Goal: Contribute content: Add original content to the website for others to see

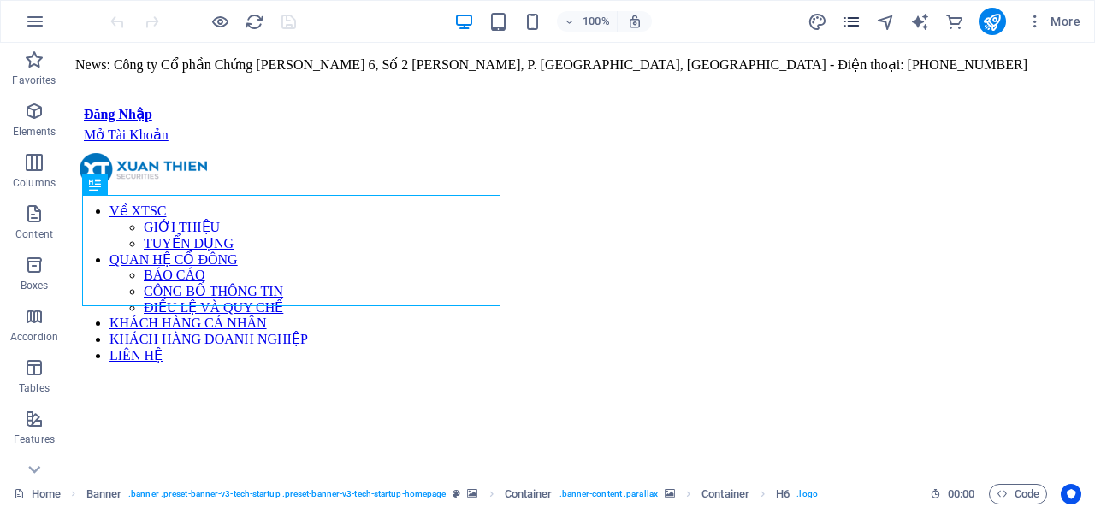
click at [842, 16] on div "More" at bounding box center [948, 21] width 280 height 27
click at [852, 21] on icon "pages" at bounding box center [852, 22] width 20 height 20
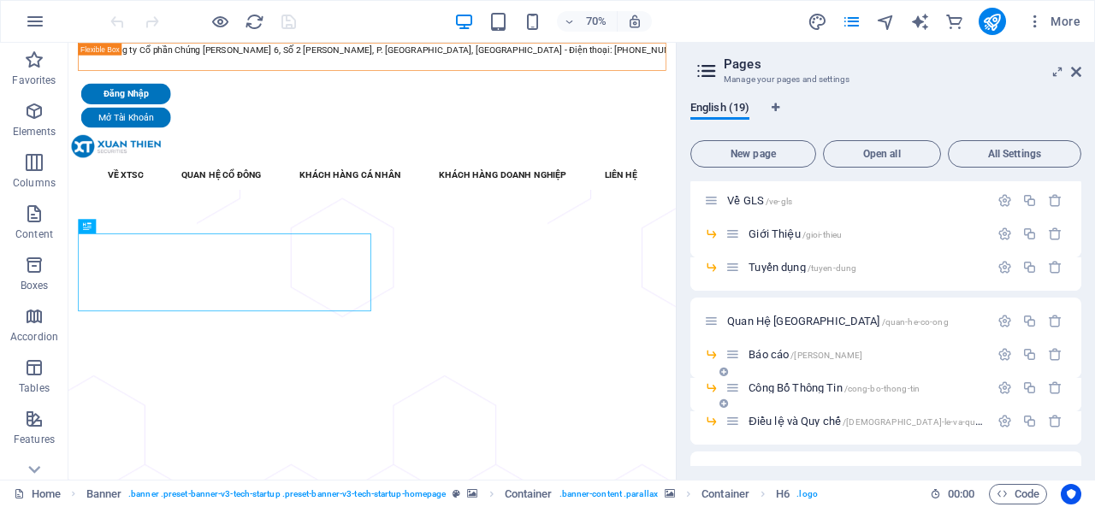
scroll to position [86, 0]
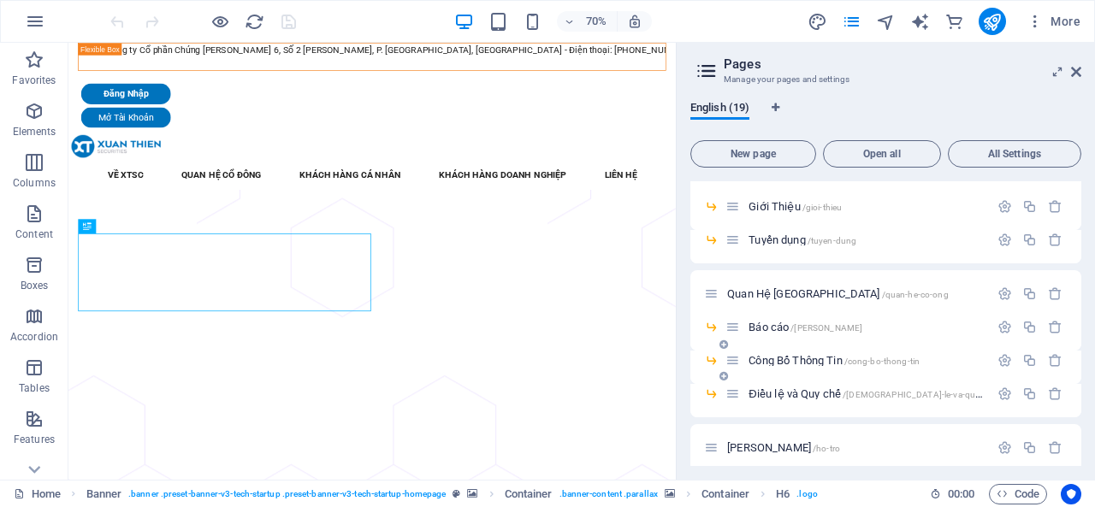
click at [794, 362] on span "Công Bố Thông Tin /cong-bo-thong-tin" at bounding box center [834, 360] width 171 height 13
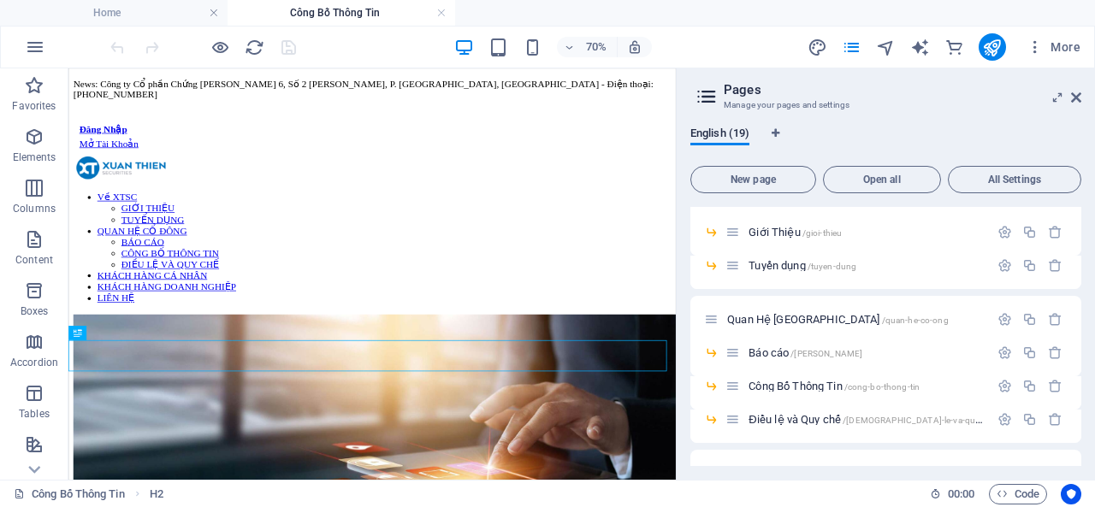
scroll to position [0, 0]
click at [1082, 101] on aside "Pages Manage your pages and settings English (19) New page Open all All Setting…" at bounding box center [885, 273] width 419 height 411
click at [1079, 99] on icon at bounding box center [1076, 98] width 10 height 14
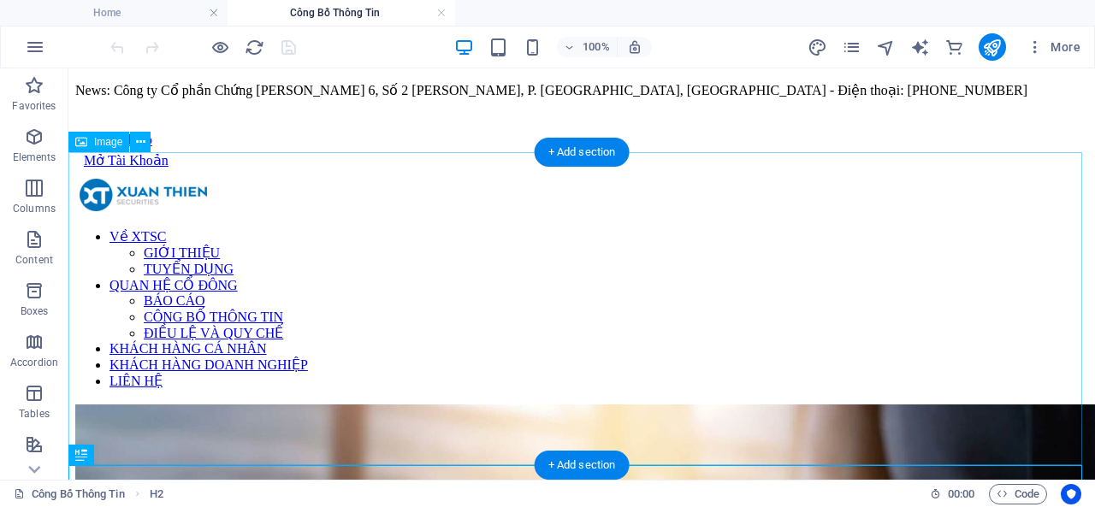
scroll to position [257, 0]
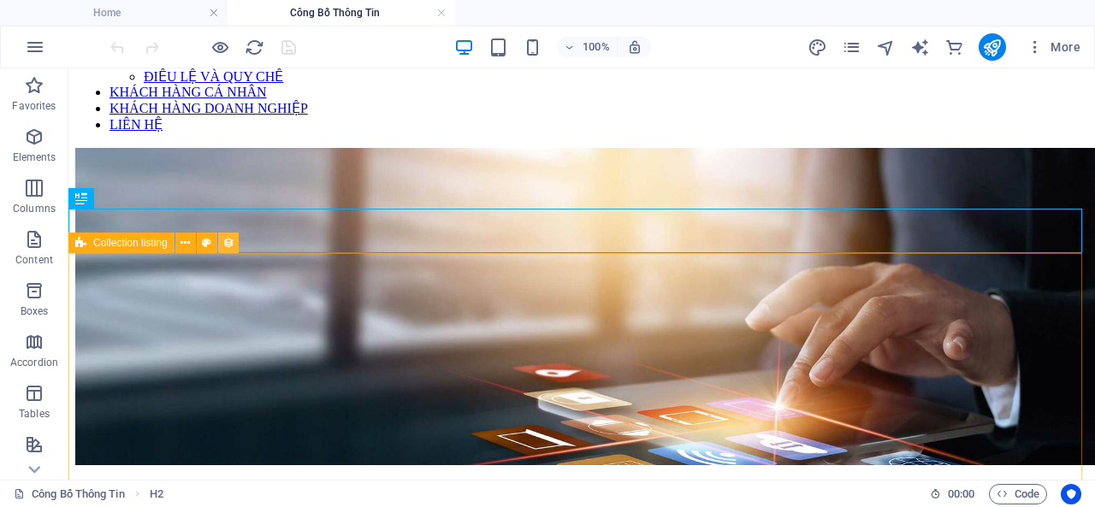
click at [233, 242] on icon at bounding box center [228, 243] width 12 height 18
select select "6617543c4abeef05fb19f3f2"
select select "createdAt_DESC"
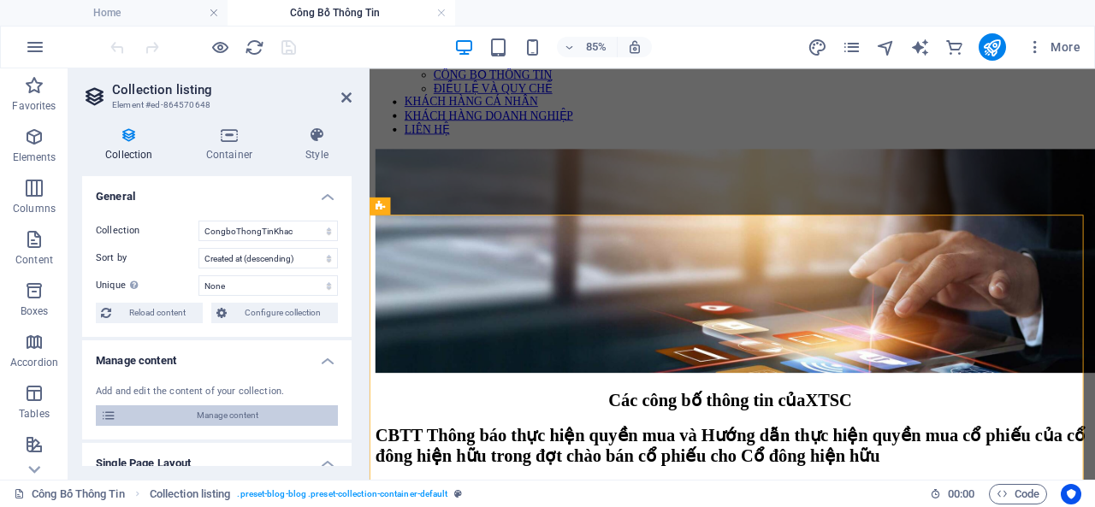
click at [281, 423] on span "Manage content" at bounding box center [226, 415] width 211 height 21
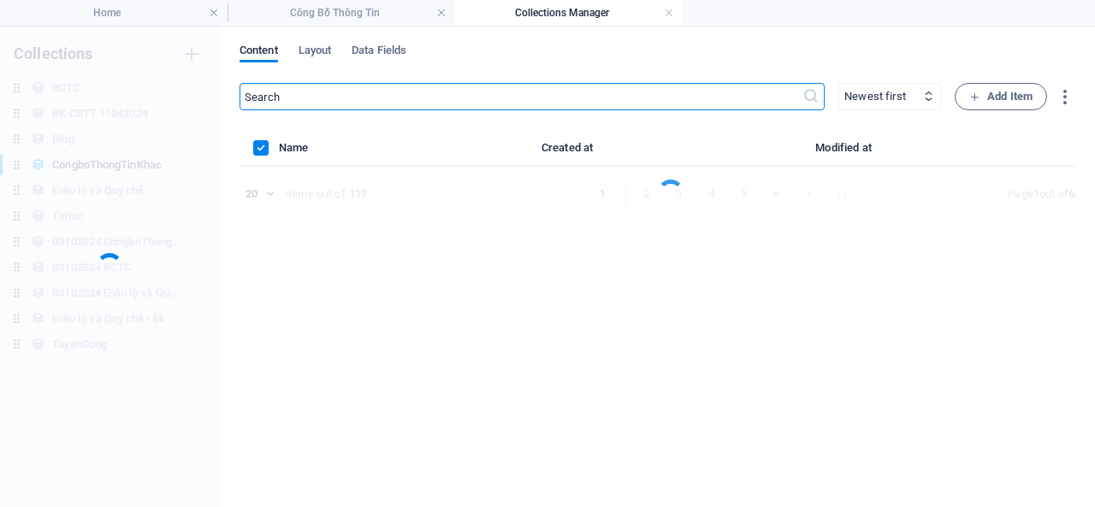
scroll to position [0, 0]
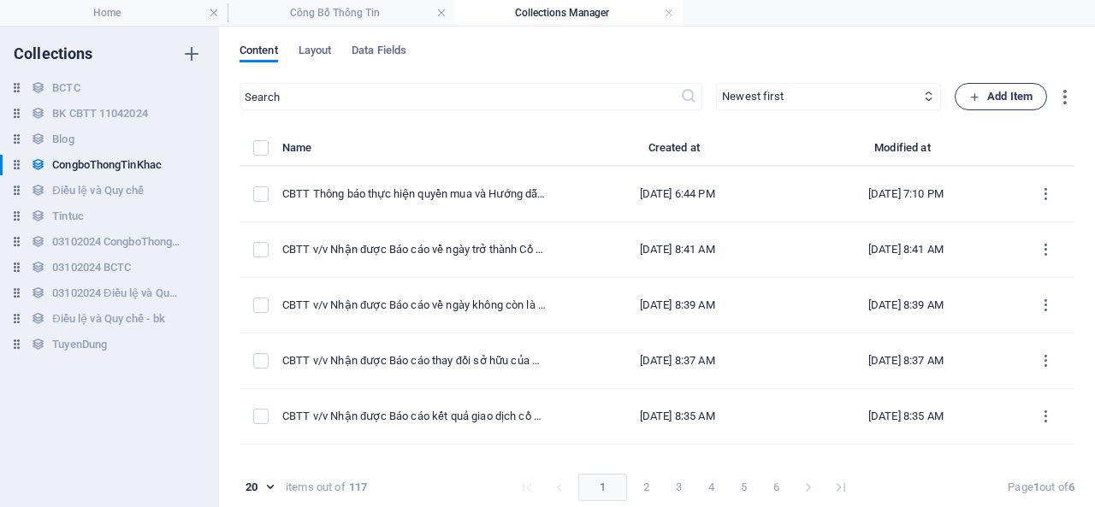
click at [979, 98] on span "Add Item" at bounding box center [1000, 96] width 63 height 21
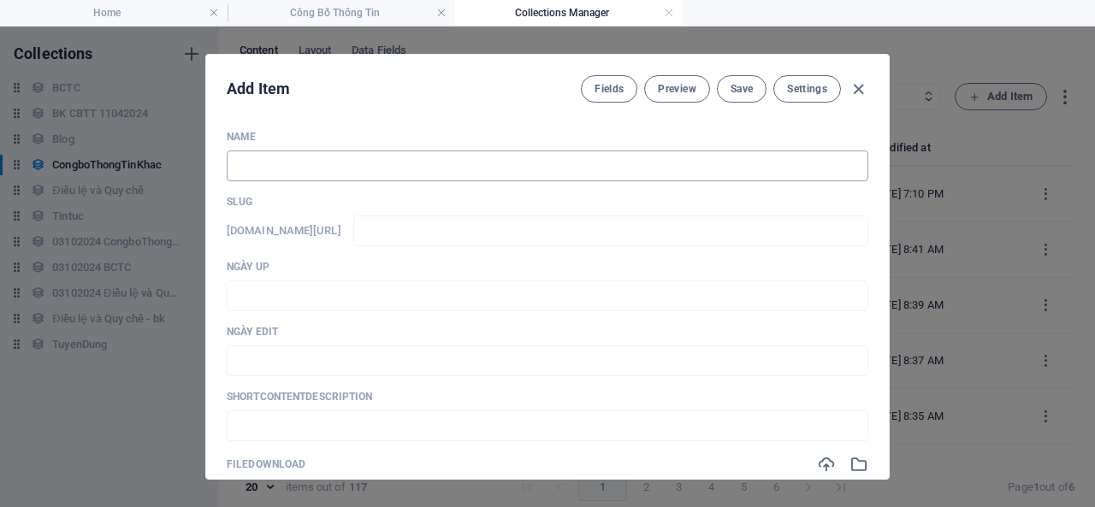
click at [761, 153] on input "text" at bounding box center [548, 166] width 642 height 31
type input "C"
type input "c"
type input "CB"
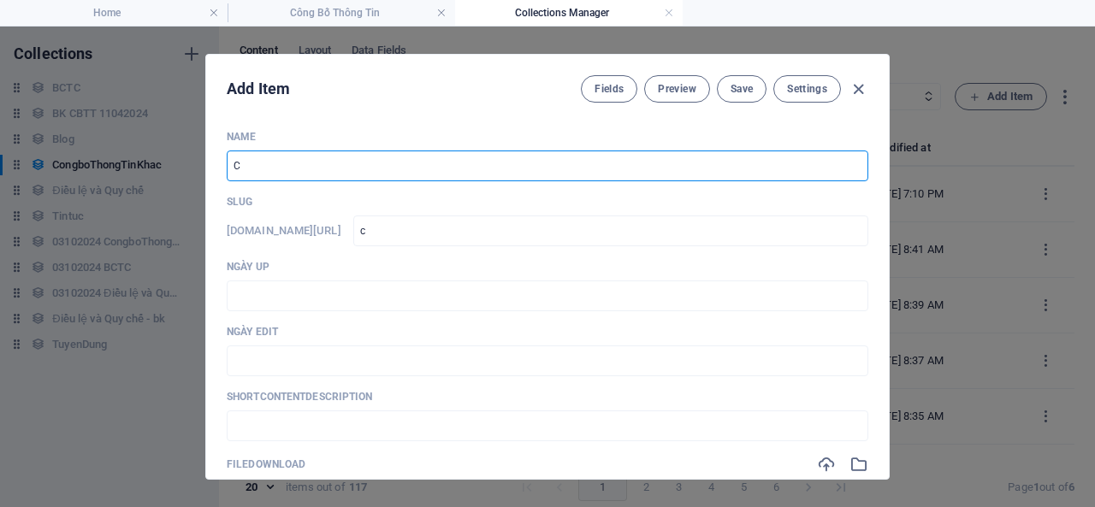
type input "cb"
type input "CBT"
type input "cbt"
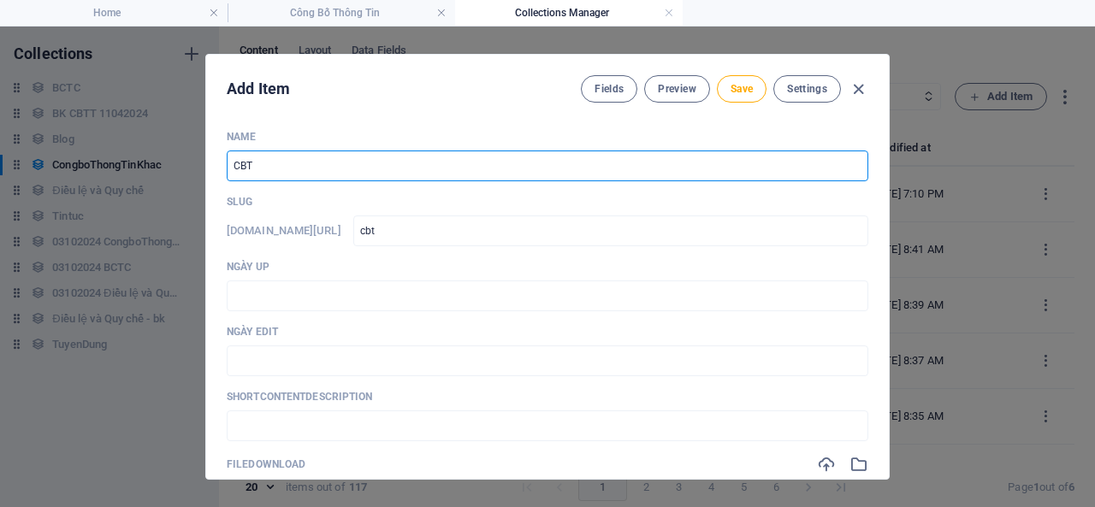
type input "CBTT"
type input "cbtt"
type input "CBTT N"
type input "cbtt-n"
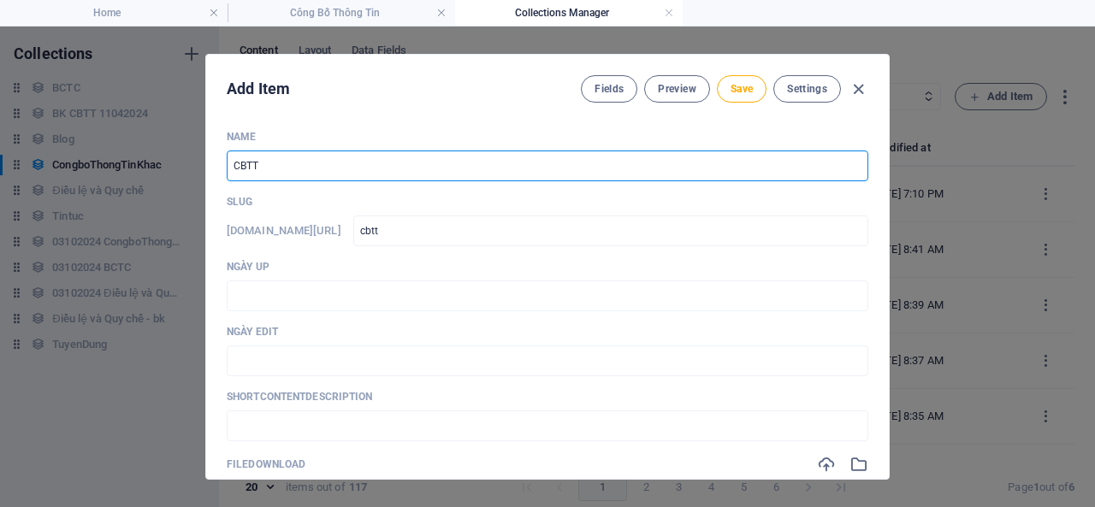
type input "cbtt-n"
type input "CBTT NQ"
type input "cbtt-nq"
type input "CBTT NQ H"
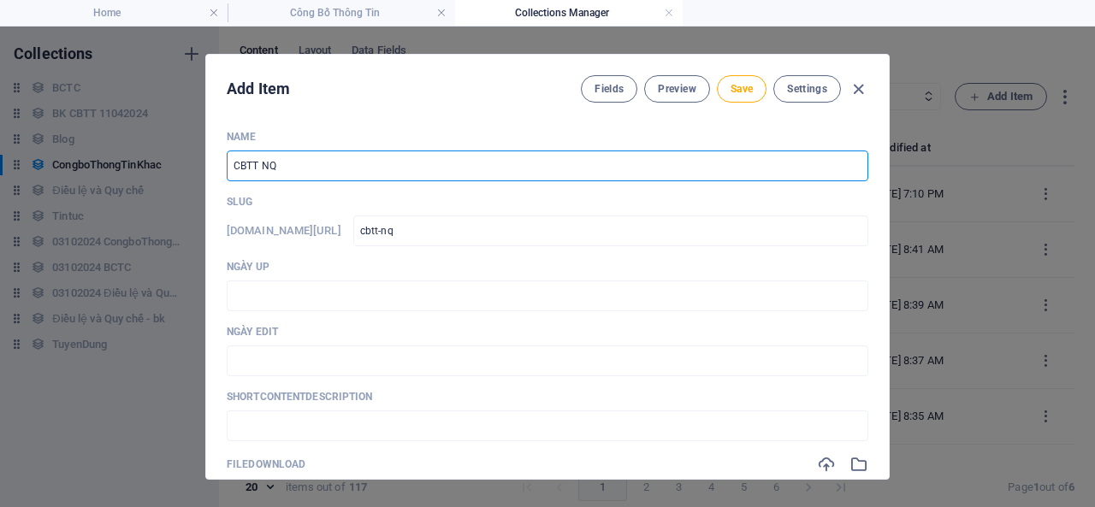
type input "cbtt-nq-h"
type input "CBTT NQ HD"
type input "cbtt-nq-hd"
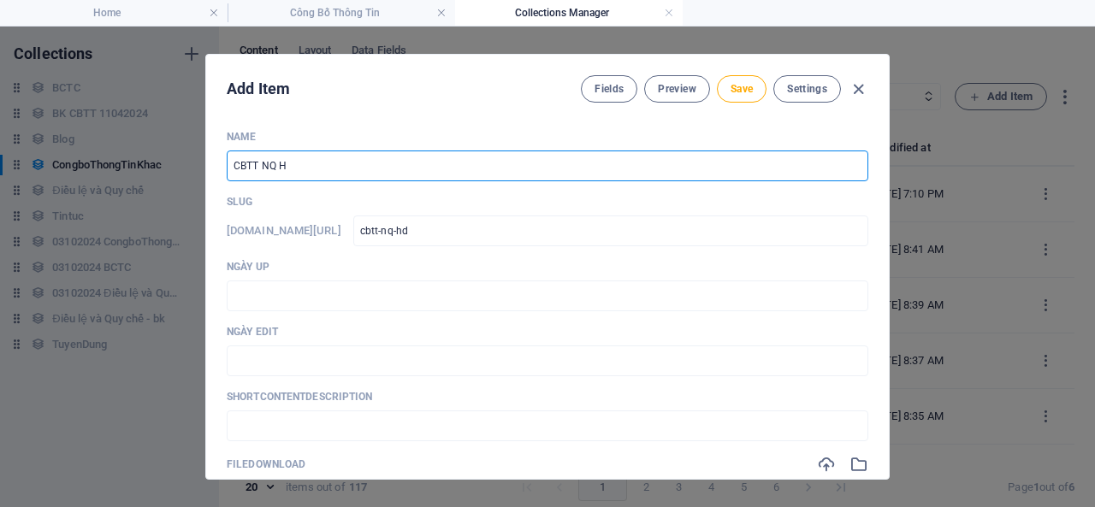
type input "CBTT NQ HĐ"
type input "cbtt-nq-h"
type input "CBTT NQ HĐQ"
type input "cbtt-nq-h-q"
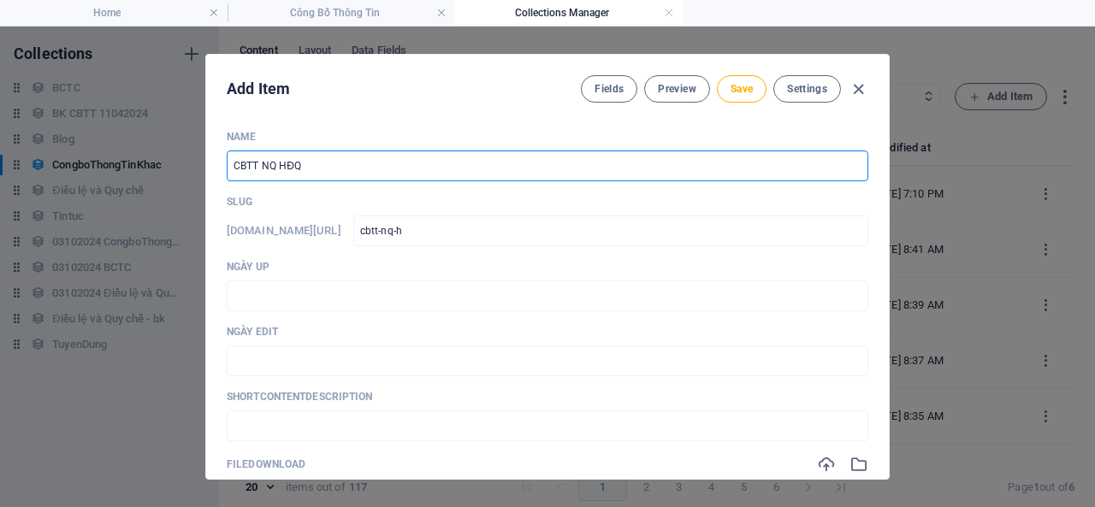
type input "cbtt-nq-h-q"
type input "CBTT NQ HĐQT"
type input "cbtt-nq-h-qt"
type input "CBTT NQ HĐQT v"
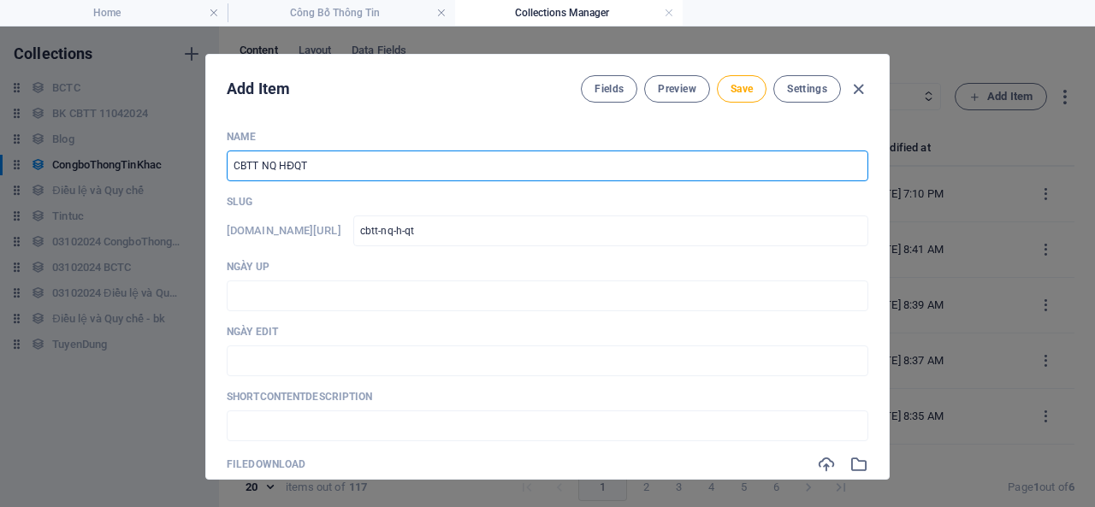
type input "cbtt-nq-h-qt-v"
type input "CBTT NQ HĐQT v/v"
type input "cbtt-nq-h-qt-v-v"
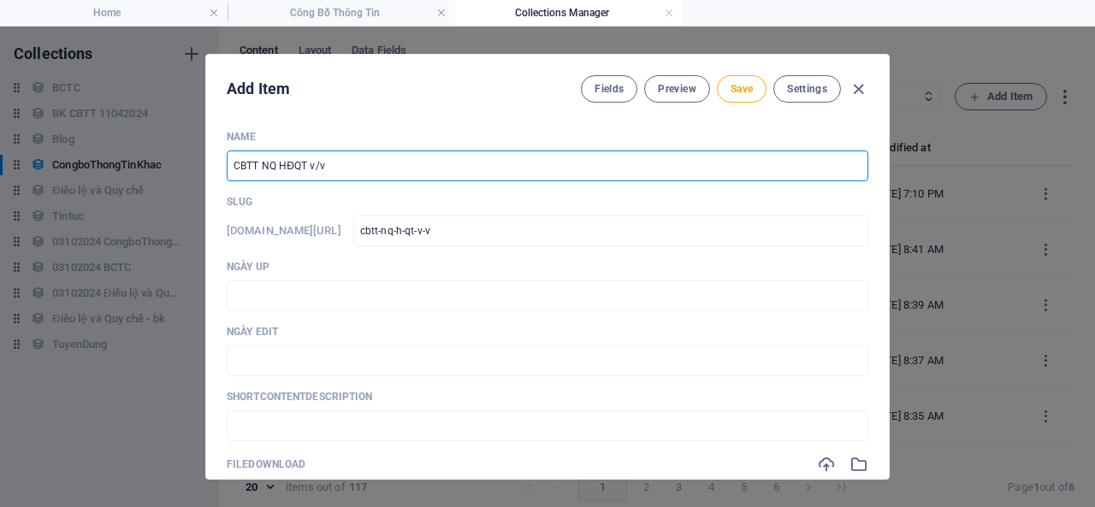
type input "CBTT NQ HĐQT v/v S"
type input "cbtt-nq-h-qt-v-v-s"
type input "CBTT NQ HĐQT v/v Su"
type input "cbtt-nq-h-qt-v-v-su"
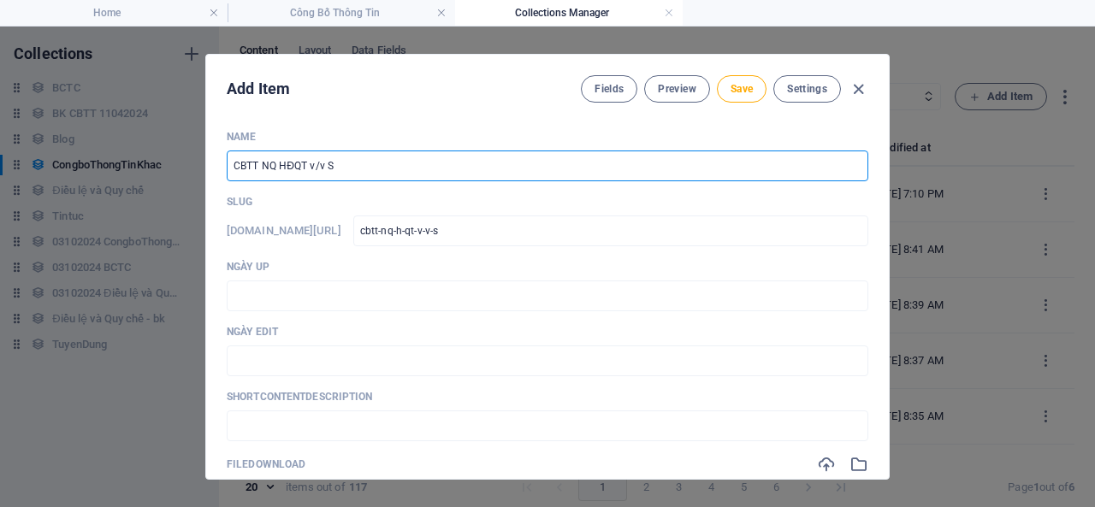
type input "cbtt-nq-h-qt-v-v-su"
type input "CBTT NQ HĐQT v/v Sư"
type input "cbtt-nq-h-qt-v-v-su"
type input "CBTT NQ HĐQT v/v Sưa"
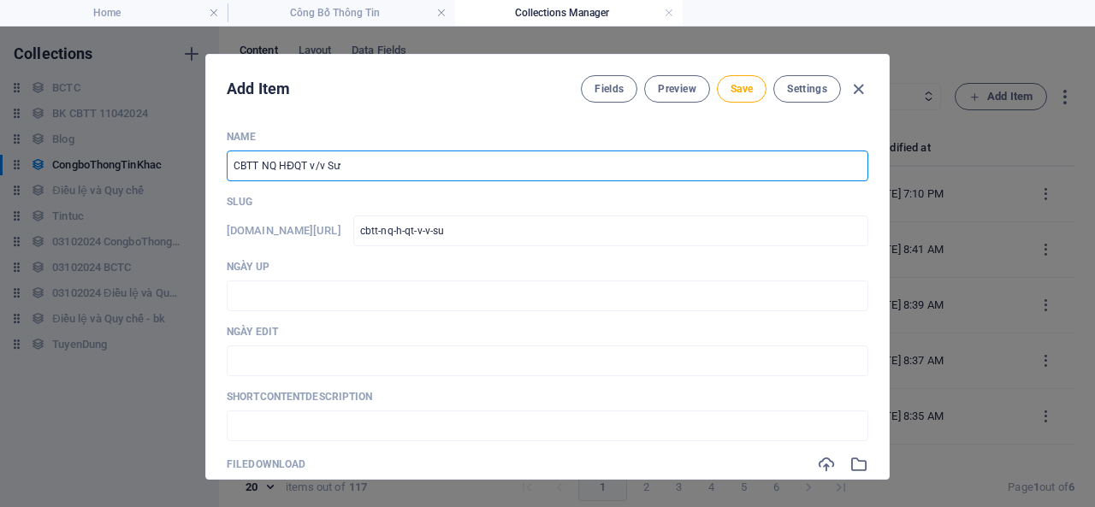
type input "cbtt-nq-h-qt-v-v-sua"
type input "CBTT NQ HĐQT v/v Sửa"
type input "cbtt-nq-h-qt-v-v-sua"
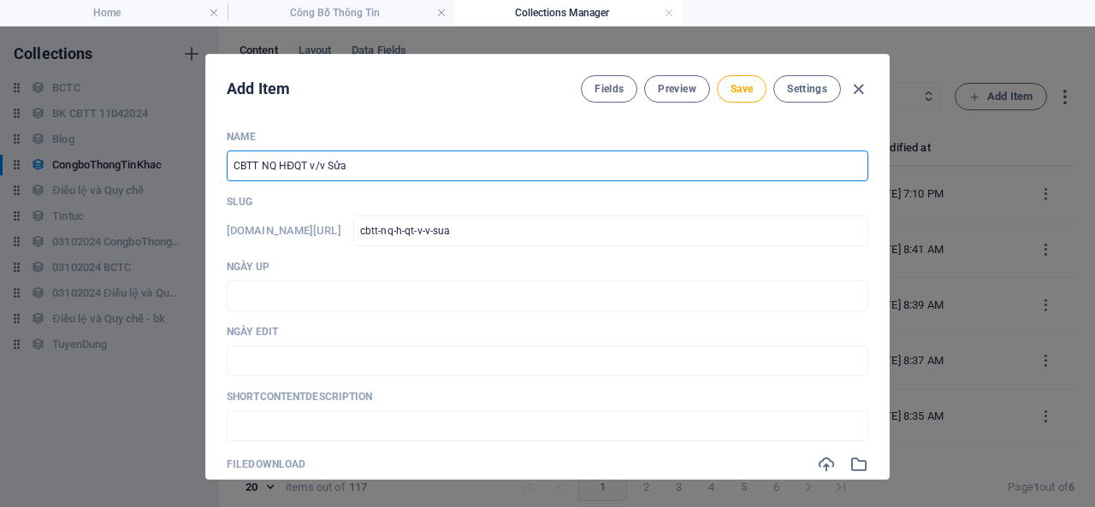
type input "CBTT NQ HĐQT v/v Sửa d"
type input "cbtt-nq-h-qt-v-v-sua-d"
type input "CBTT NQ HĐQT v/v Sửa đ"
type input "cbtt-nq-h-qt-v-v-sua"
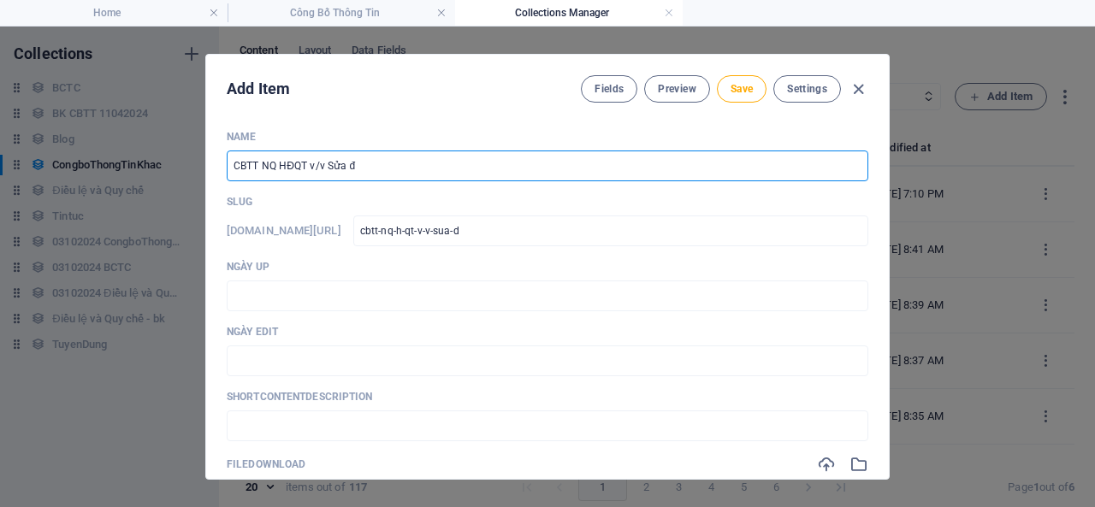
type input "cbtt-nq-h-qt-v-v-sua"
type input "CBTT NQ HĐQT v/v Sửa đo"
type input "cbtt-nq-h-qt-v-v-sua-o"
type input "CBTT NQ HĐQT v/v [GEOGRAPHIC_DATA]"
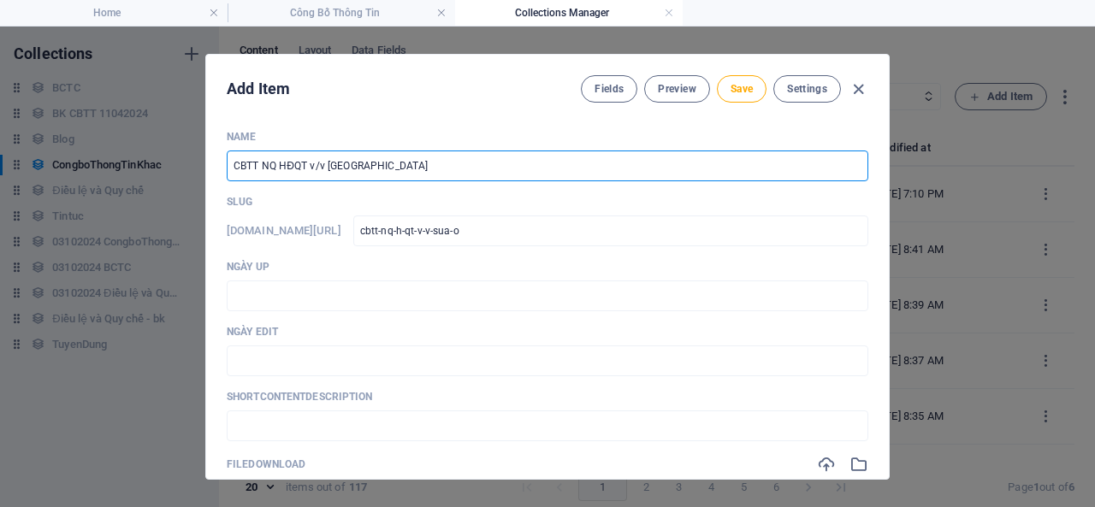
type input "cbtt-nq-h-qt-v-v-sua-o"
type input "CBTT NQ HĐQT v/v Sửa đôi"
type input "cbtt-nq-h-qt-v-v-sua-oi"
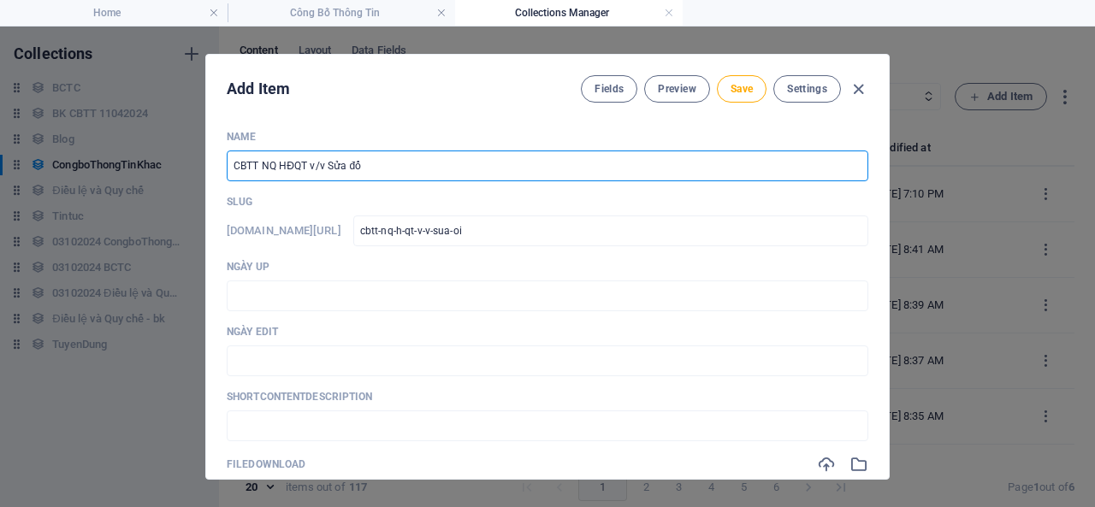
type input "CBTT NQ HĐQT v/v Sửa đổi"
type input "cbtt-nq-h-qt-v-v-sua-oi"
type input "CBTT NQ HĐQT v/v Sửa đổi, b"
type input "cbtt-nq-h-qt-v-v-sua-oi-b"
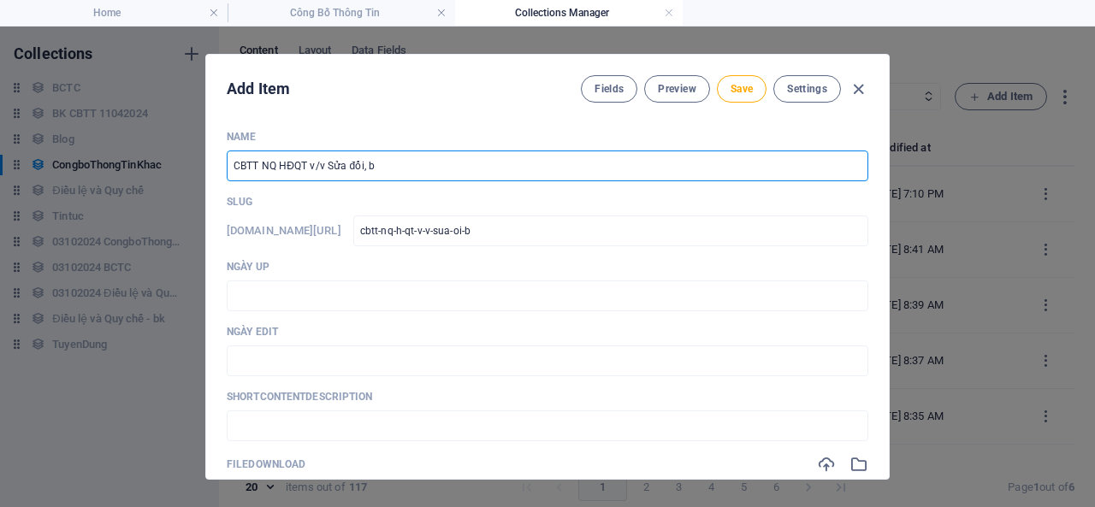
type input "cbtt-nq-h-qt-v-v-sua-oi-b"
type input "CBTT NQ HĐQT v/v Sửa đổi, bo"
type input "cbtt-nq-h-qt-v-v-sua-oi-bo"
type input "CBTT NQ HĐQT v/v Sửa đổi, bô"
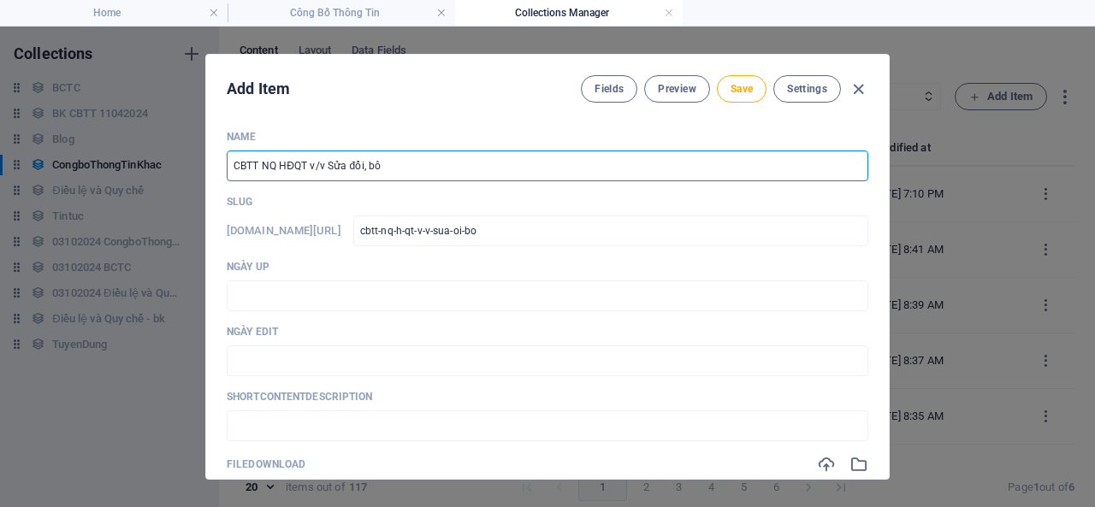
type input "cbtt-nq-h-qt-v-v-sua-oi-bo"
type input "CBTT NQ HĐQT v/v Sửa đổi, bổ"
type input "cbtt-nq-h-qt-v-v-sua-oi-bo"
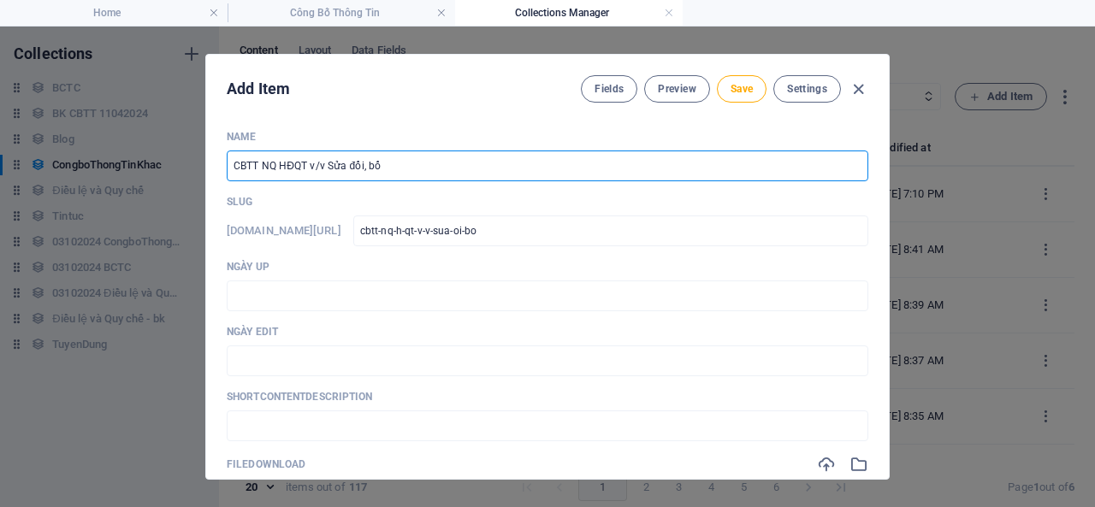
type input "CBTT NQ HĐQT v/v Sửa đổi, bổ s"
type input "cbtt-nq-h-qt-v-v-sua-oi-bo-s"
type input "CBTT NQ HĐQT v/v Sửa đổi, bổ su"
type input "cbtt-nq-h-qt-v-v-sua-oi-bo-su"
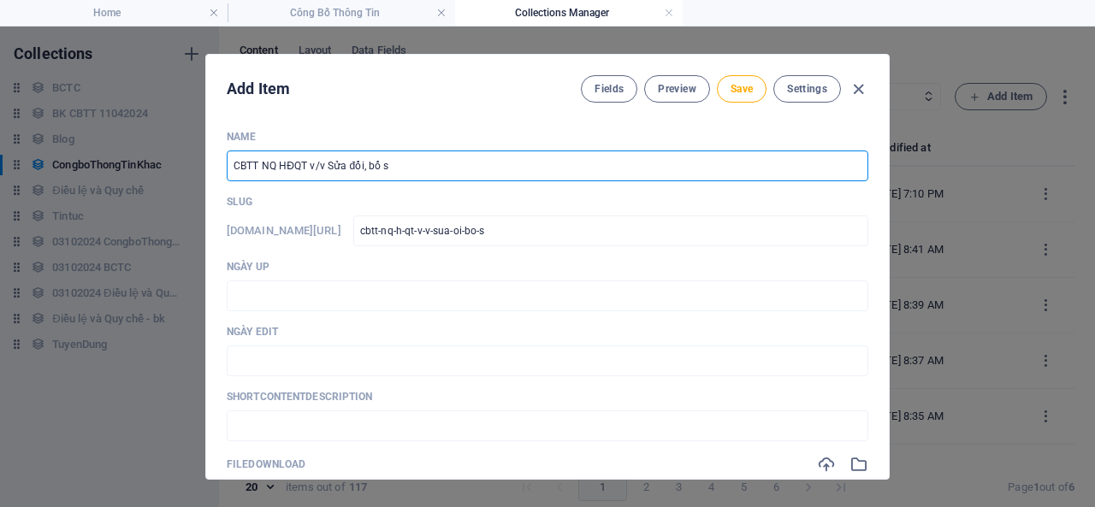
type input "cbtt-nq-h-qt-v-v-sua-oi-bo-su"
type input "CBTT NQ HĐQT v/v Sửa đổi, bổ sun"
type input "cbtt-nq-h-qt-v-v-sua-oi-bo-sun"
type input "CBTT NQ HĐQT v/v Sửa đổi, bổ sung"
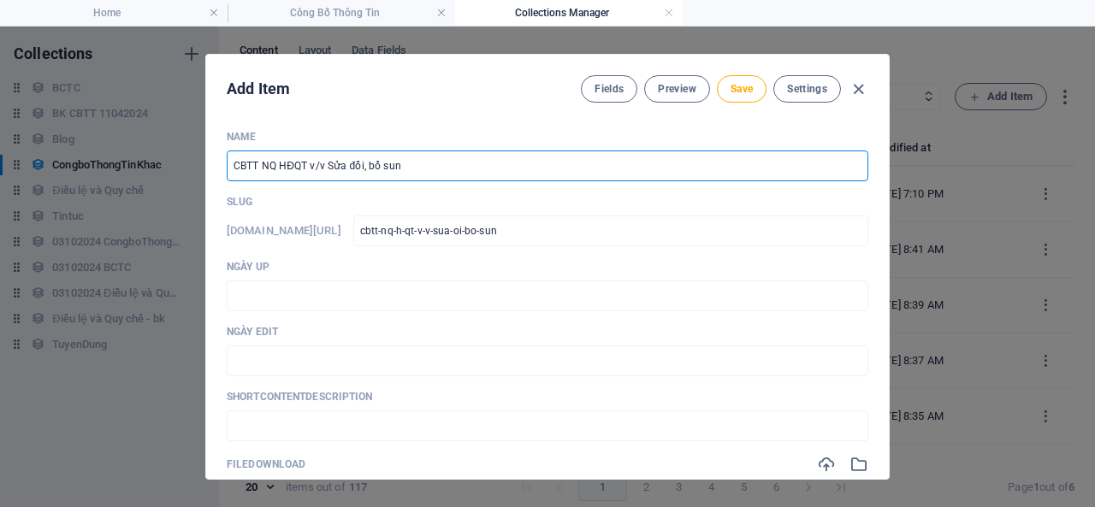
type input "cbtt-nq-h-qt-v-v-sua-oi-[PERSON_NAME]"
type input "CBTT NQ HĐQT v/v Sửa đổi, bổ sung d"
type input "cbtt-nq-h-qt-v-v-sua-oi-bo-sung-d"
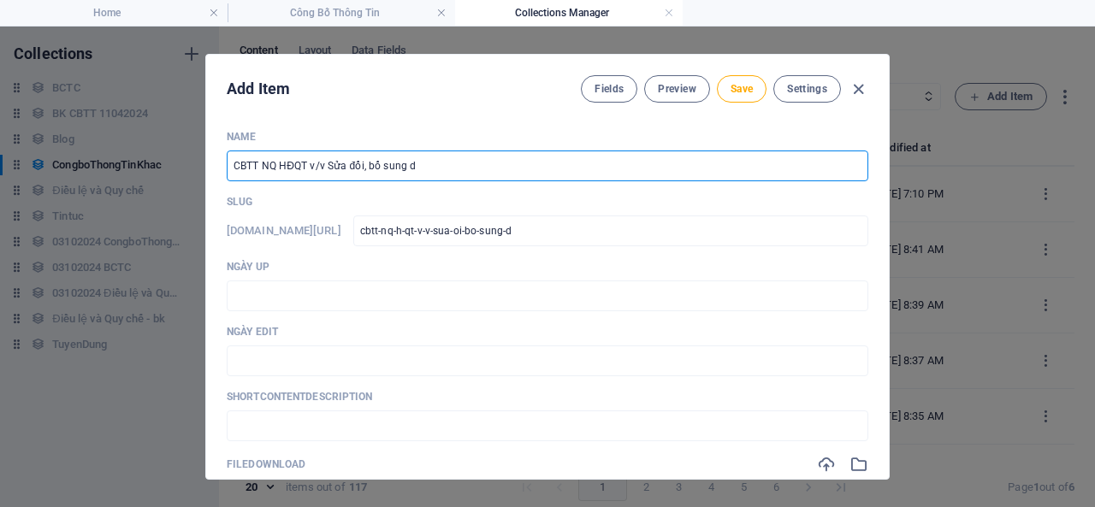
type input "CBTT NQ HĐQT v/v Sửa đổi, bổ sung"
type input "cbtt-nq-h-qt-v-v-sua-oi-[PERSON_NAME]"
type input "CBTT NQ HĐQT v/v Sửa đổi, bổ sung D"
type input "cbtt-nq-h-qt-v-v-sua-oi-bo-sung-d"
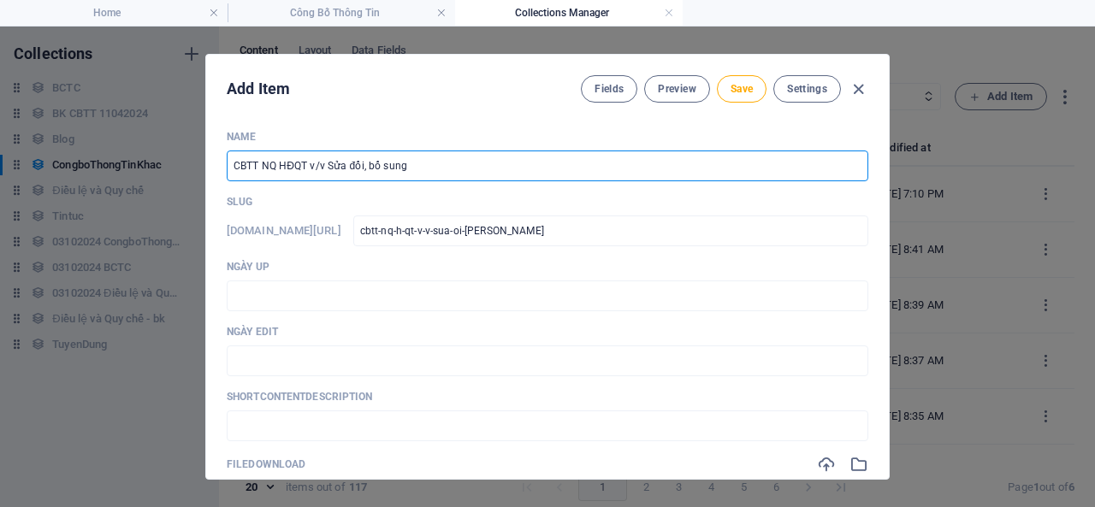
type input "cbtt-nq-h-qt-v-v-sua-oi-bo-sung-d"
type input "CBTT NQ HĐQT v/v Sửa đổi, bổ sung Đi"
type input "cbtt-nq-h-qt-v-v-sua-oi-bo-sung-i"
type input "CBTT NQ HĐQT v/v Sửa đổi, bổ sung Đie"
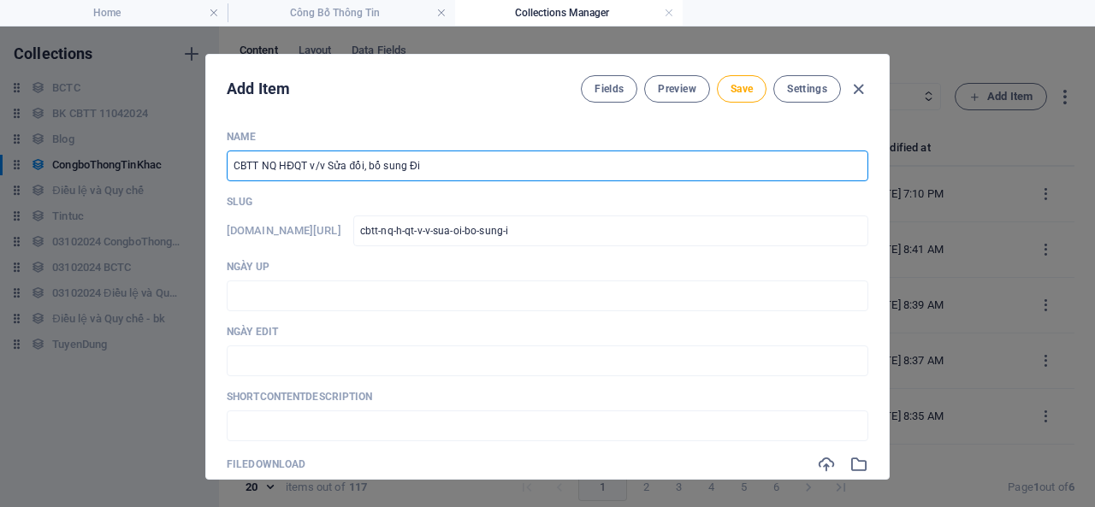
type input "cbtt-nq-h-qt-v-v-sua-oi-bo-sung-ie"
type input "CBTT NQ HĐQT v/v Sửa đổi, bổ sung Điê"
type input "cbtt-nq-h-qt-v-v-sua-oi-bo-sung-ie"
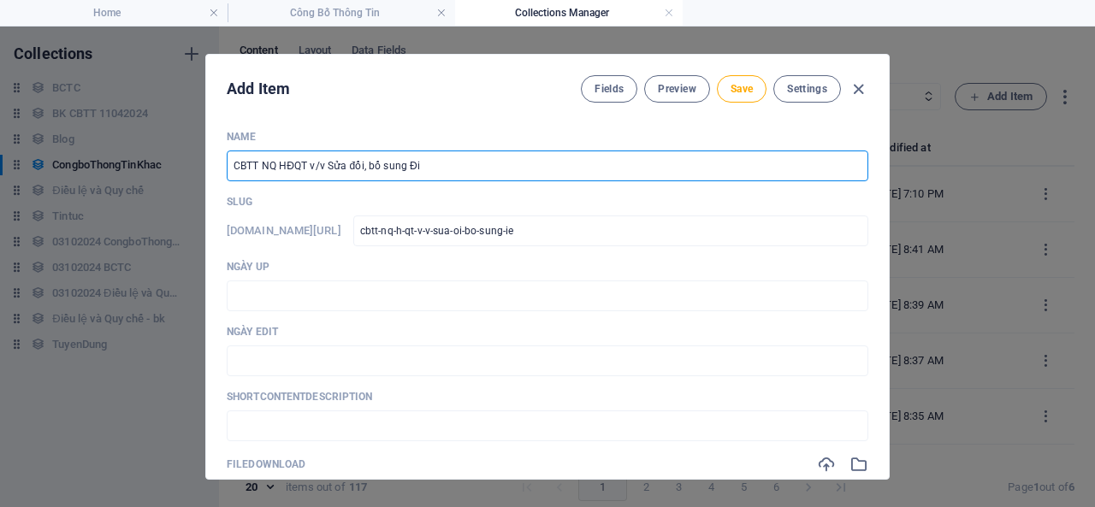
type input "CBTT NQ HĐQT v/v Sửa đổi, bổ sung Điề"
type input "cbtt-nq-h-qt-v-v-sua-oi-bo-sung-ie"
type input "CBTT NQ HĐQT v/v Sửa đổi, bổ sung Điều"
type input "cbtt-nq-h-qt-v-v-sua-oi-bo-sung-ieu"
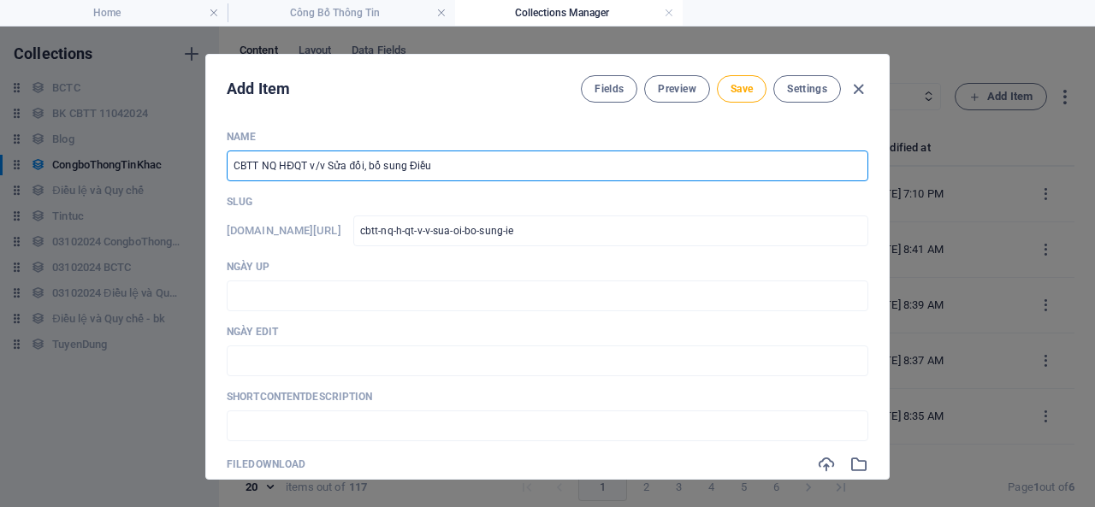
type input "cbtt-nq-h-qt-v-v-sua-oi-bo-sung-ieu"
type input "CBTT NQ HĐQT v/v Sửa đổi, bổ sung Điều l"
type input "cbtt-nq-h-qt-v-v-sua-oi-bo-sung-ieu-l"
type input "CBTT NQ HĐQT v/v Sửa đổi, bổ sung Điều le"
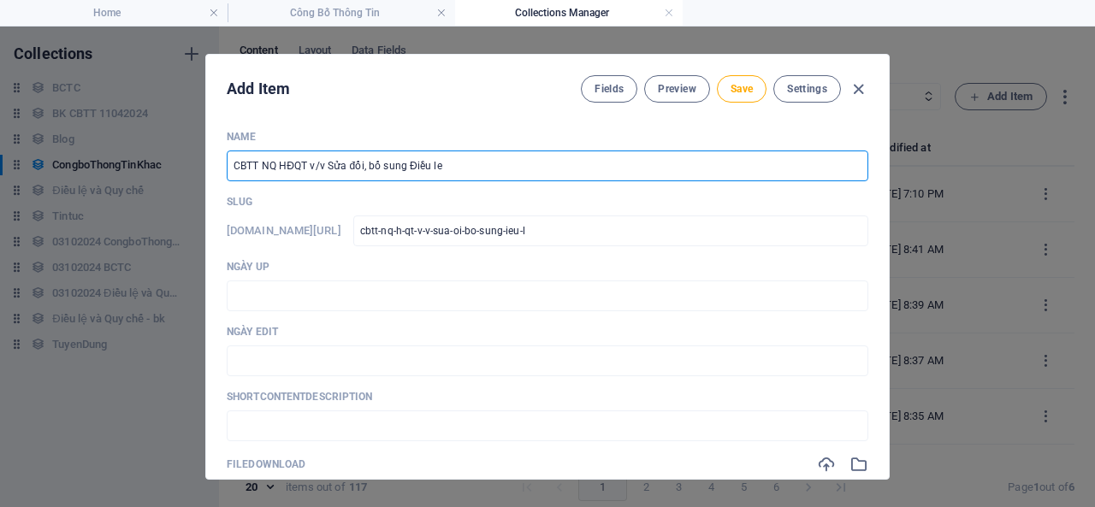
type input "cbtt-nq-h-qt-v-v-sua-oi-bo-sung-ieu-le"
type input "CBTT NQ HĐQT v/v Sửa đổi, bổ sung Điều lệ"
type input "cbtt-nq-h-qt-v-v-sua-oi-bo-sung-ieu-le"
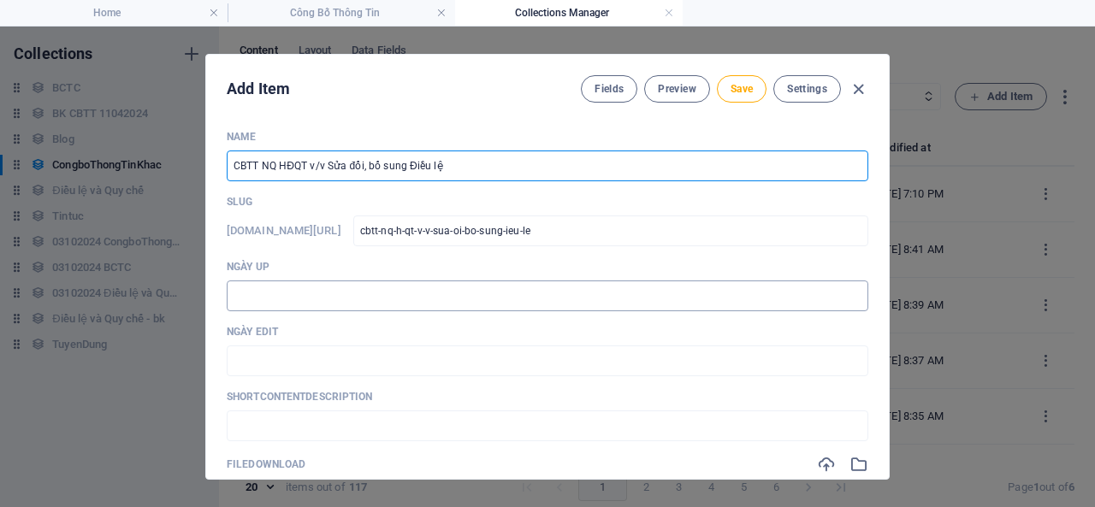
type input "CBTT NQ HĐQT v/v Sửa đổi, bổ sung Điều lệ"
click at [425, 281] on input "text" at bounding box center [548, 296] width 642 height 31
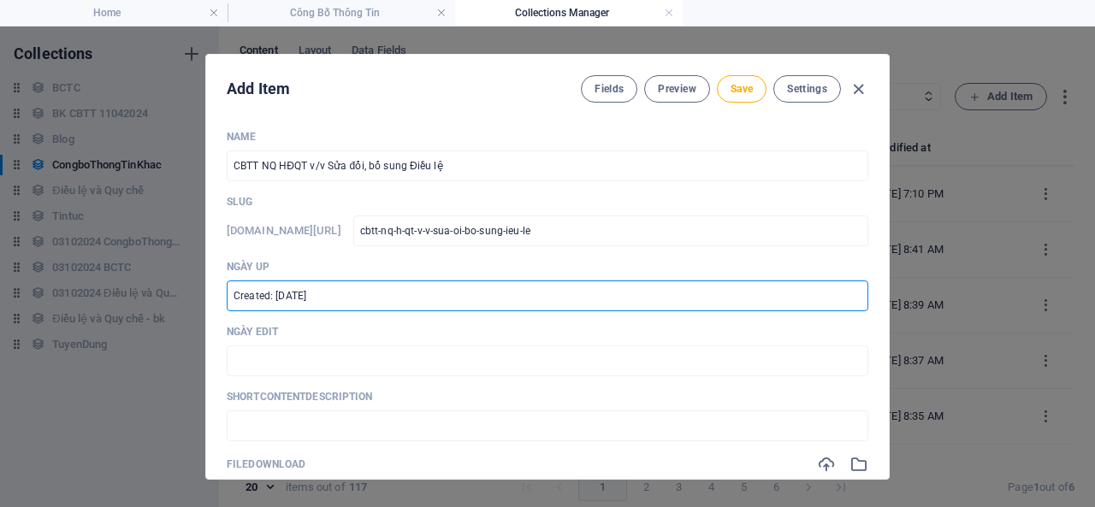
click at [279, 299] on input "Created: [DATE]" at bounding box center [548, 296] width 642 height 31
click at [284, 297] on input "Created: [DATE]" at bounding box center [548, 296] width 642 height 31
type input "Created: [DATE]"
click at [533, 369] on input "text" at bounding box center [548, 361] width 642 height 31
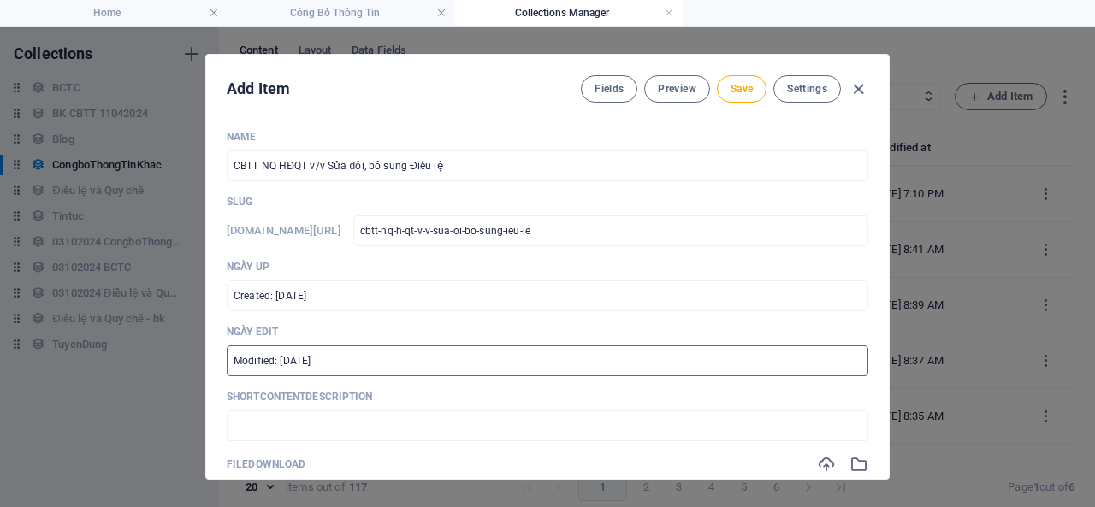
click at [288, 362] on input "Modified: [DATE]" at bounding box center [548, 361] width 642 height 31
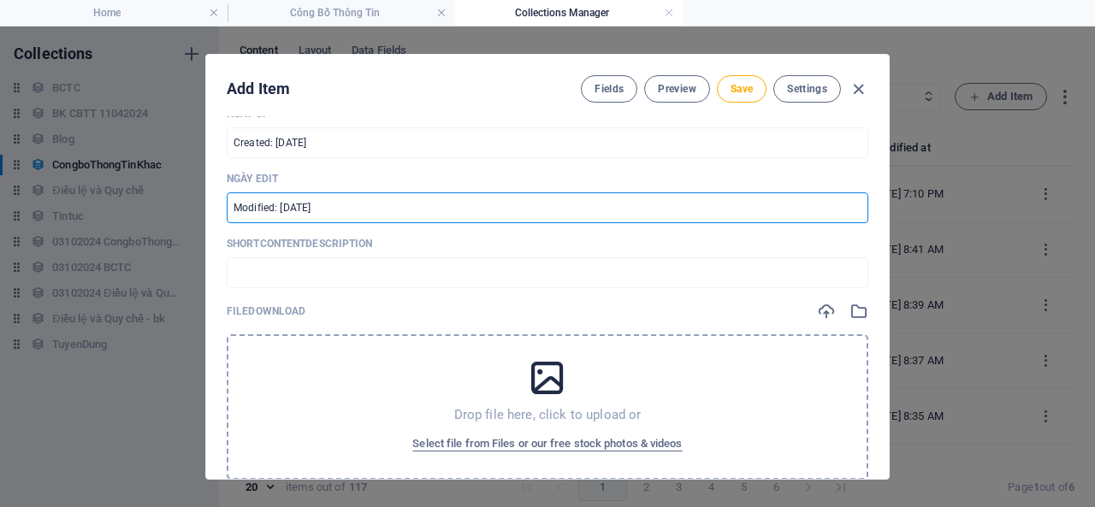
scroll to position [257, 0]
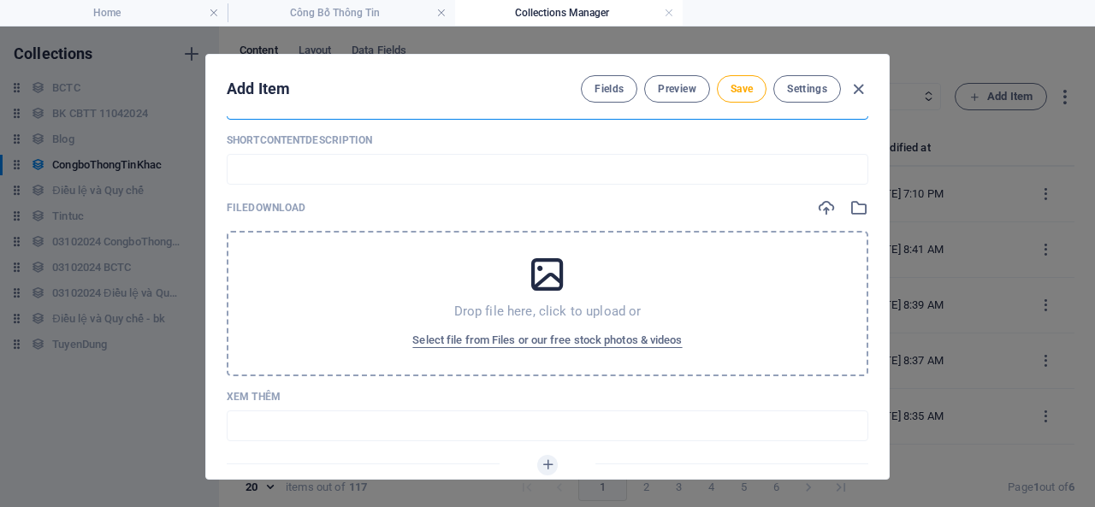
type input "Modified: [DATE]"
click at [405, 293] on div "Drop file here, click to upload or Select file from Files or our free stock pho…" at bounding box center [548, 303] width 642 height 145
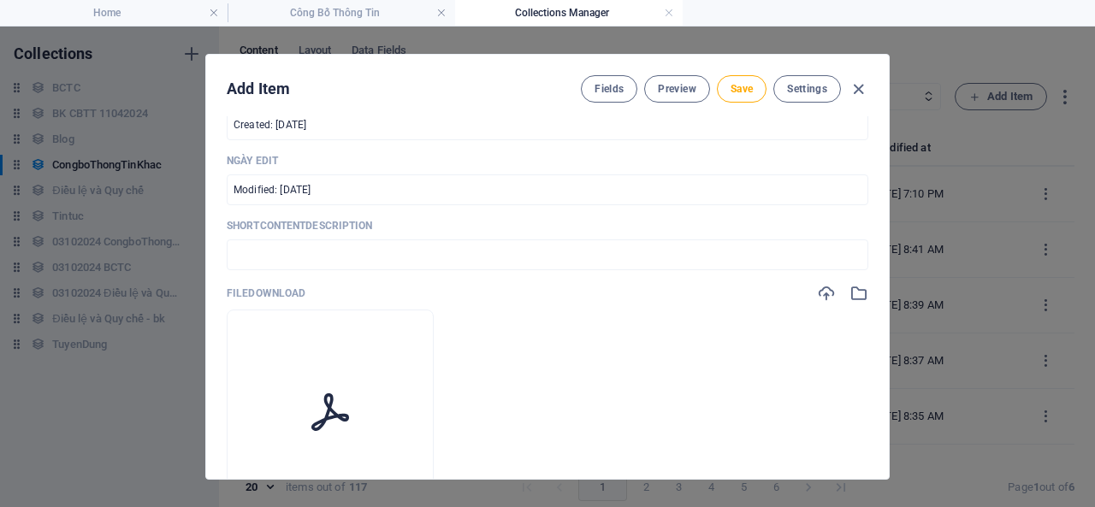
scroll to position [171, 0]
click at [749, 90] on span "Save" at bounding box center [742, 89] width 22 height 14
click at [857, 88] on icon "button" at bounding box center [859, 90] width 20 height 20
type input "cbtt-nq-h-qt-v-v-sua-oi-bo-sung-ieu-le"
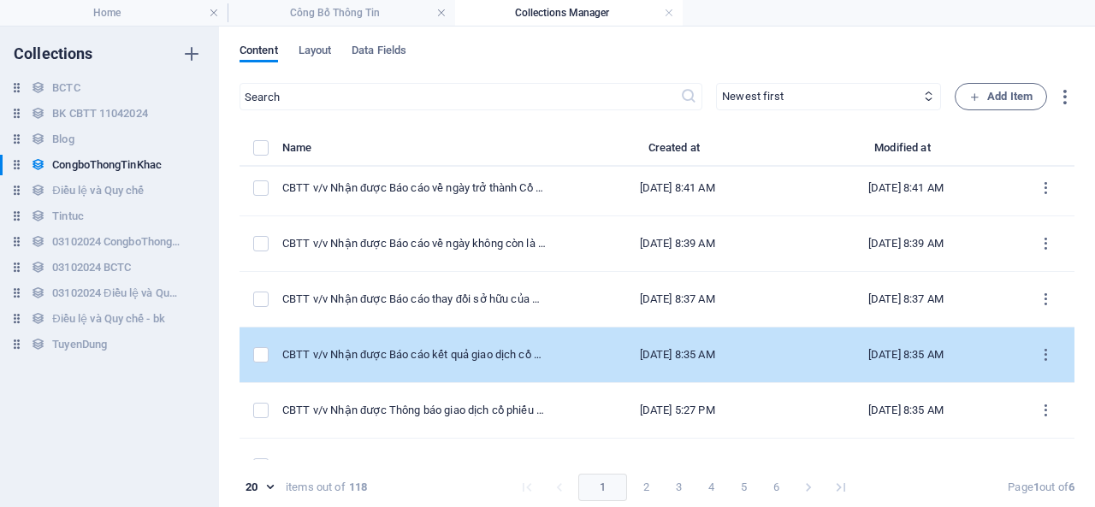
scroll to position [0, 0]
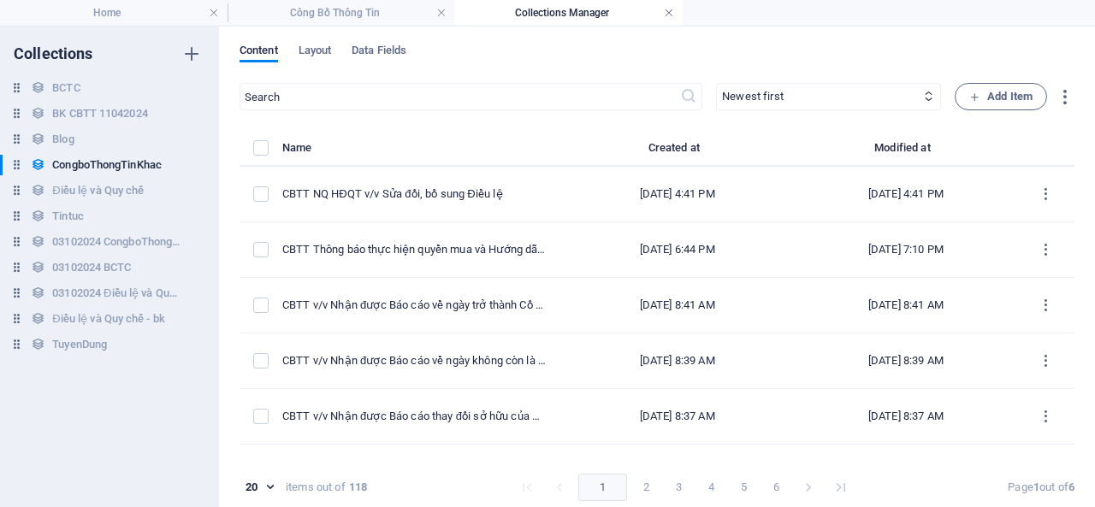
click at [667, 15] on link at bounding box center [669, 13] width 10 height 16
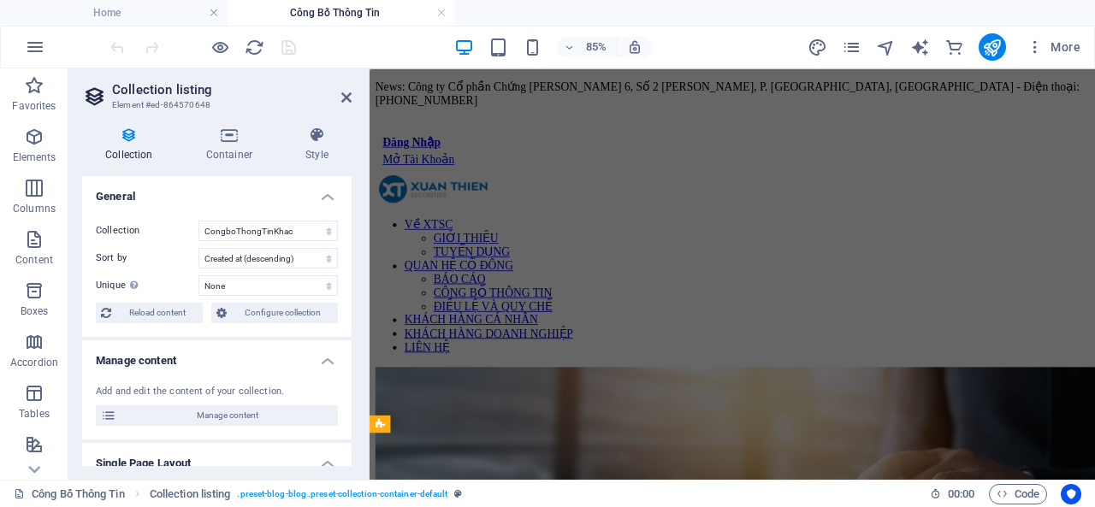
scroll to position [257, 0]
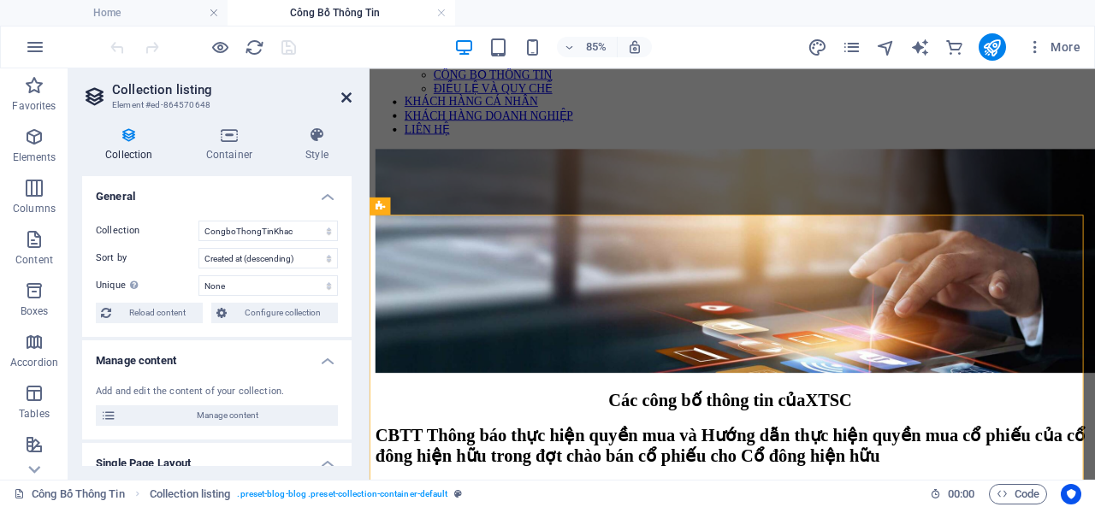
click at [348, 96] on icon at bounding box center [346, 98] width 10 height 14
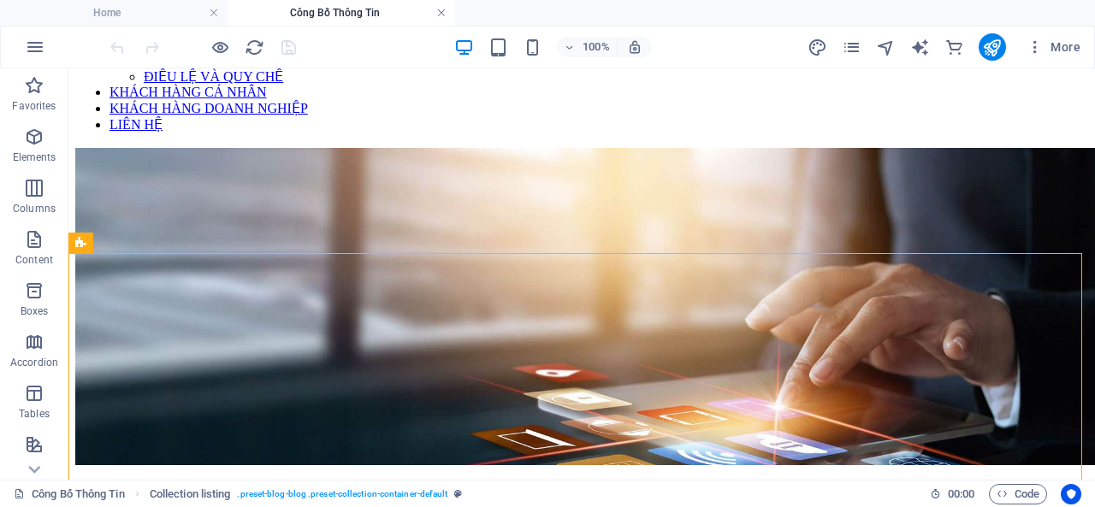
click at [442, 13] on link at bounding box center [441, 13] width 10 height 16
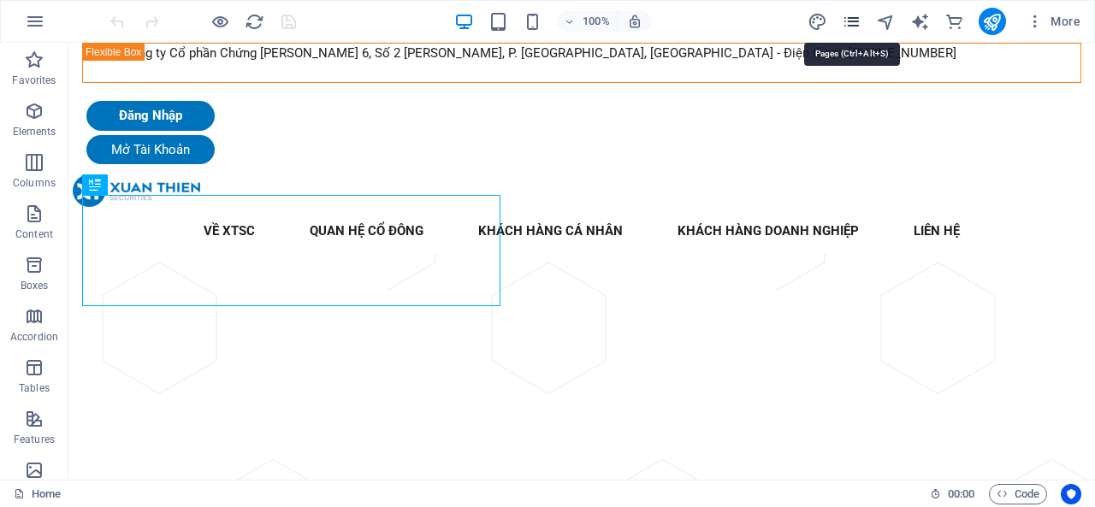
click at [849, 20] on icon "pages" at bounding box center [852, 22] width 20 height 20
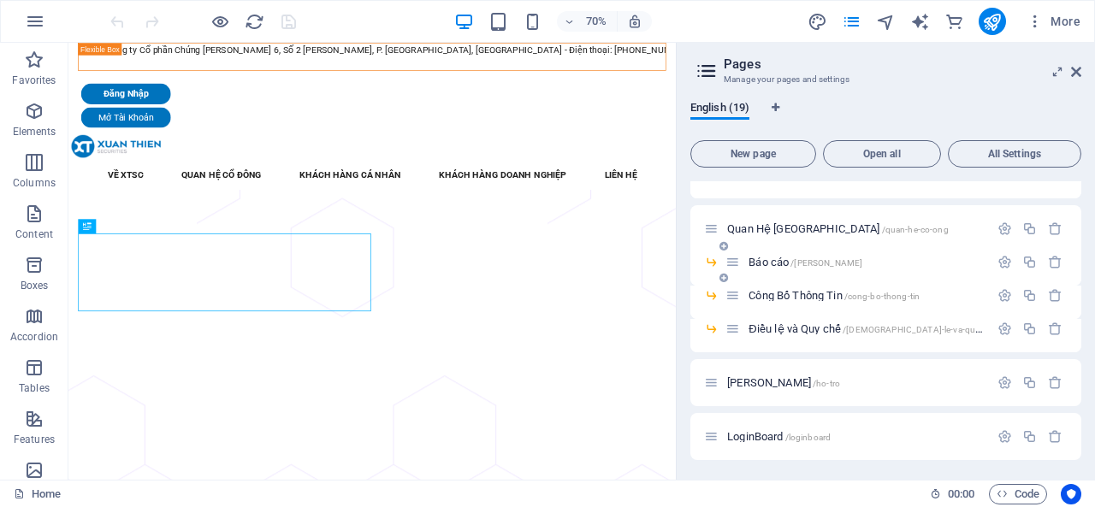
scroll to position [171, 0]
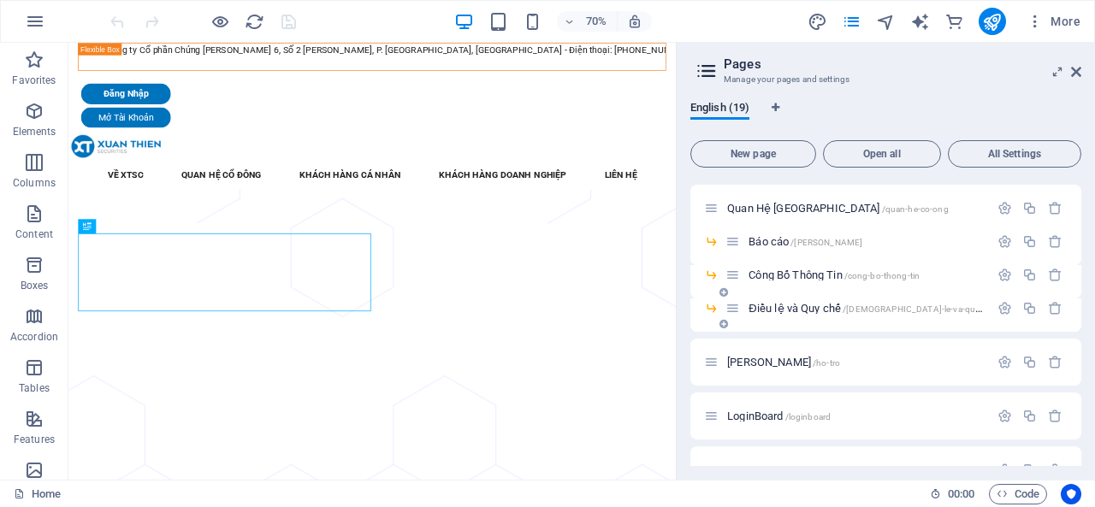
click at [801, 309] on span "Điều lệ và Quy chế /[DEMOGRAPHIC_DATA]-le-va-quy-che" at bounding box center [873, 308] width 248 height 13
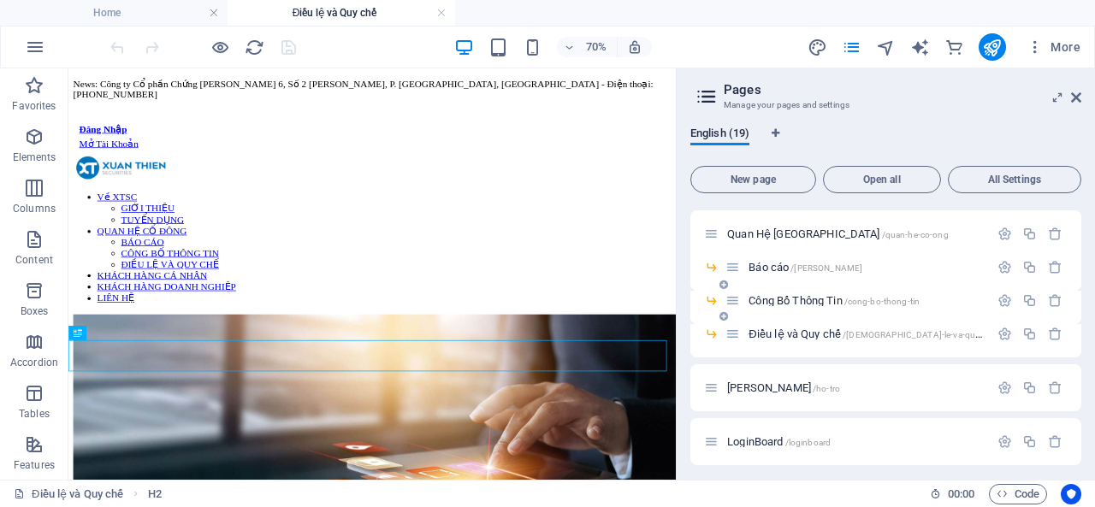
scroll to position [0, 0]
click at [1075, 103] on icon at bounding box center [1076, 98] width 10 height 14
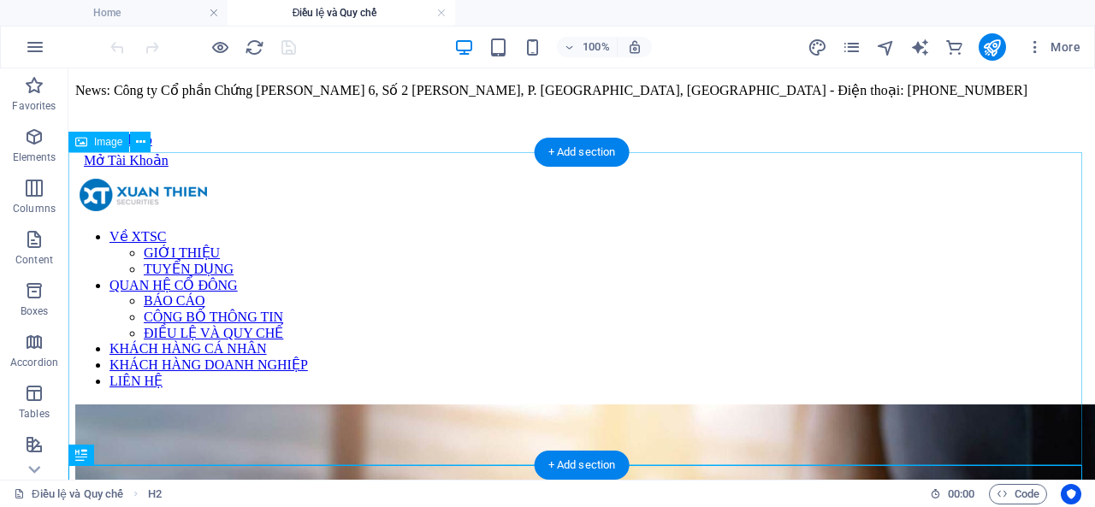
scroll to position [257, 0]
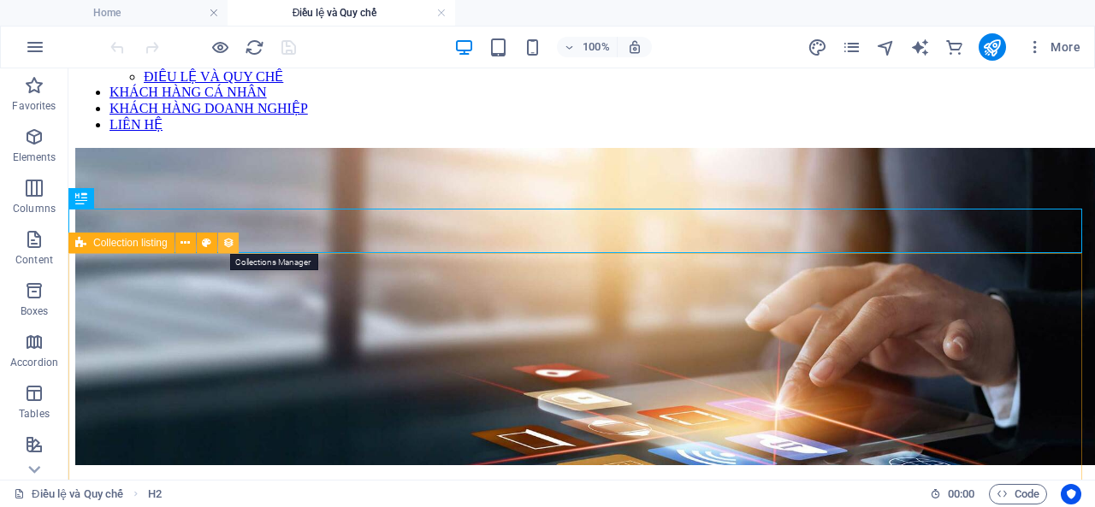
click at [225, 244] on icon at bounding box center [228, 243] width 12 height 18
select select "66f3c005219ca04c714c66d2"
select select "createdAt_DESC"
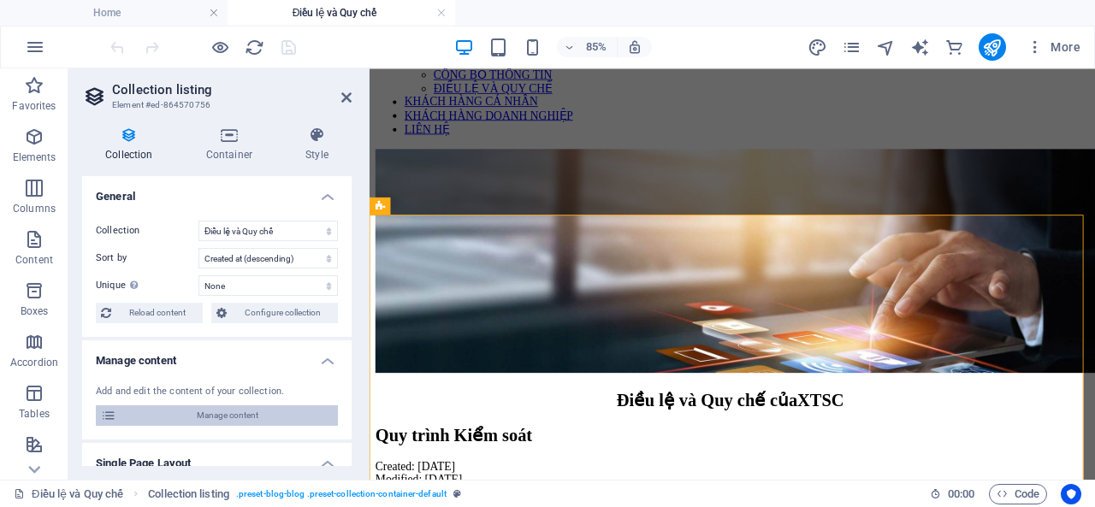
click at [213, 411] on span "Manage content" at bounding box center [226, 415] width 211 height 21
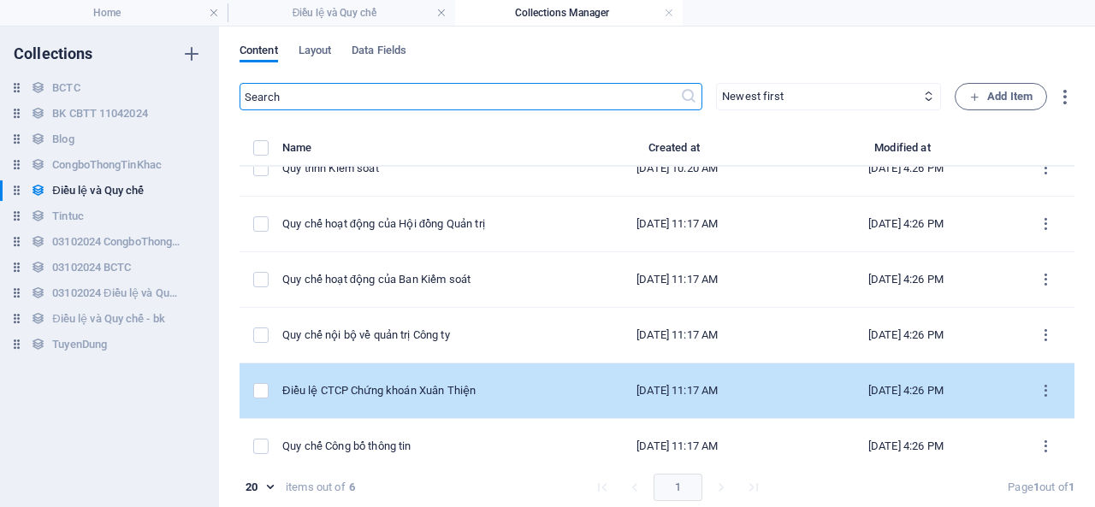
scroll to position [38, 0]
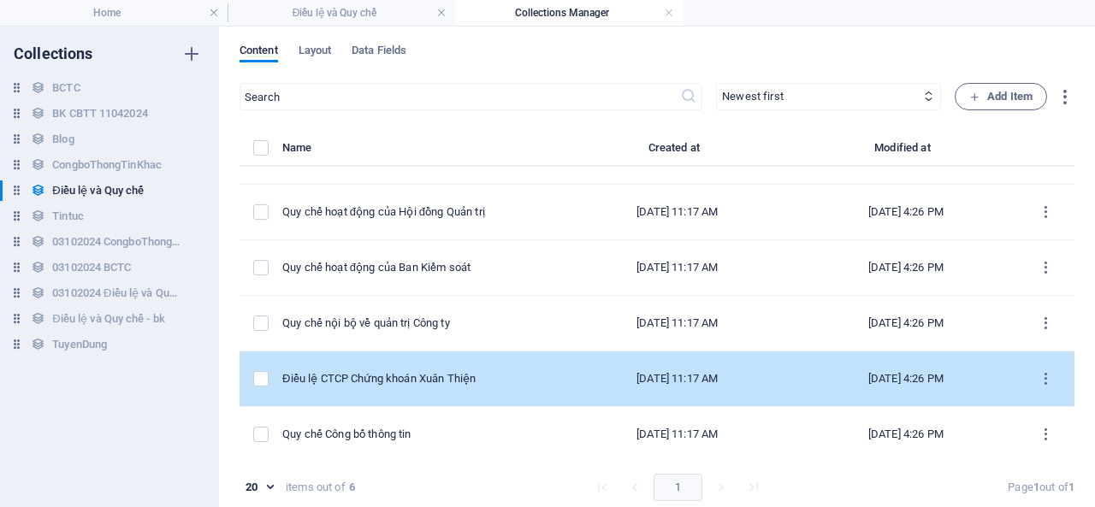
click at [570, 388] on td "[DATE] 11:17 AM" at bounding box center [676, 380] width 235 height 56
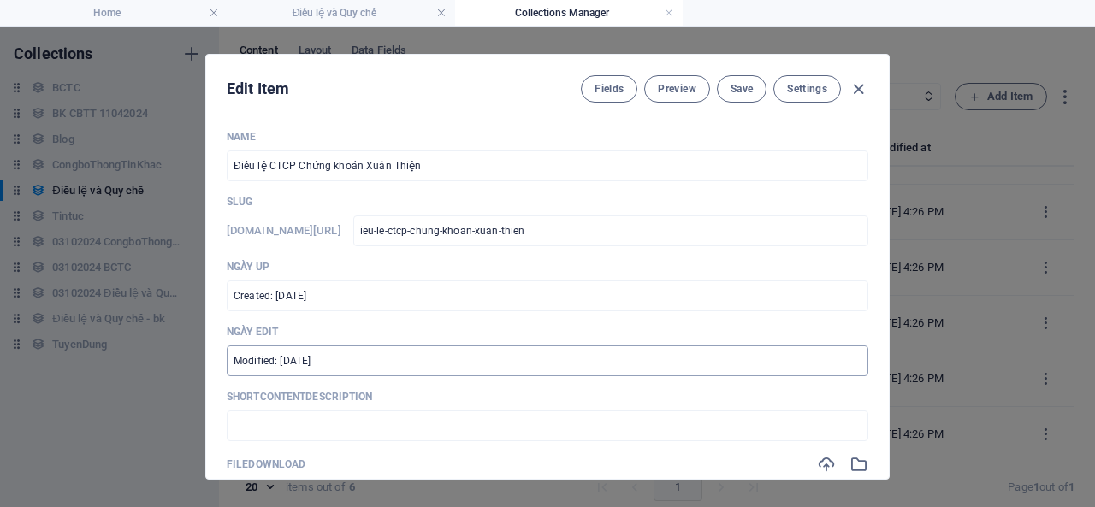
scroll to position [257, 0]
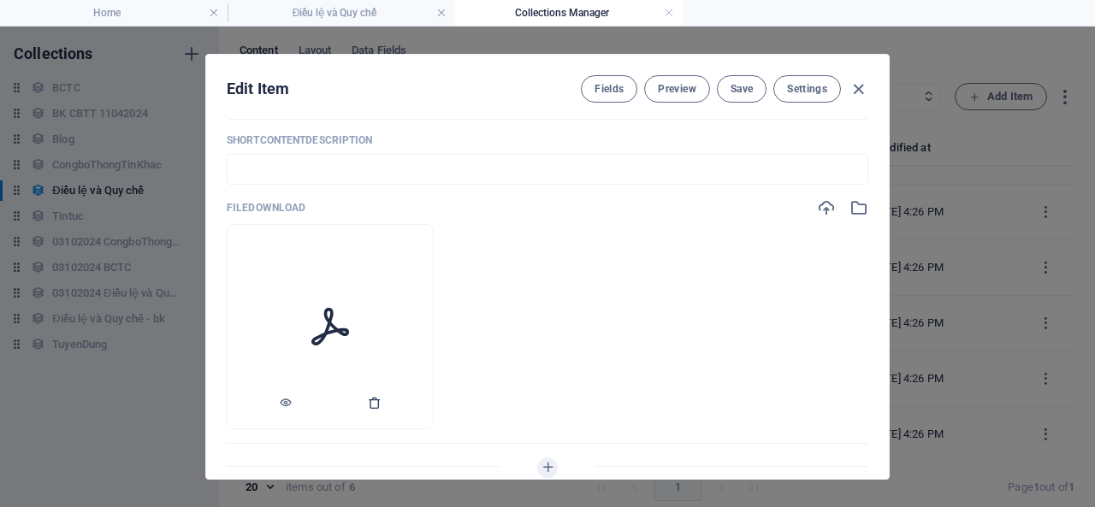
click at [382, 405] on icon "button" at bounding box center [375, 403] width 14 height 14
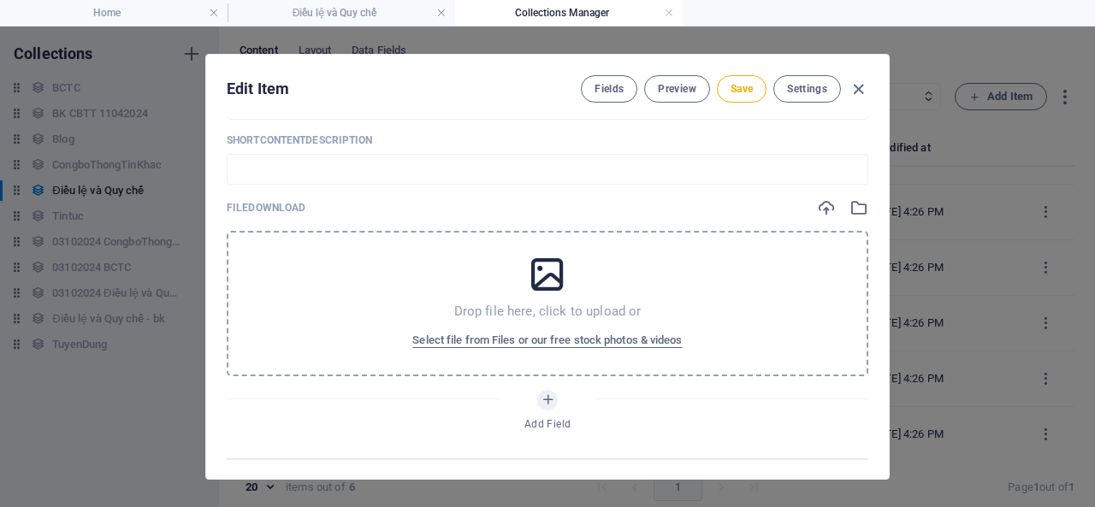
click at [443, 275] on div "Drop file here, click to upload or Select file from Files or our free stock pho…" at bounding box center [548, 303] width 642 height 145
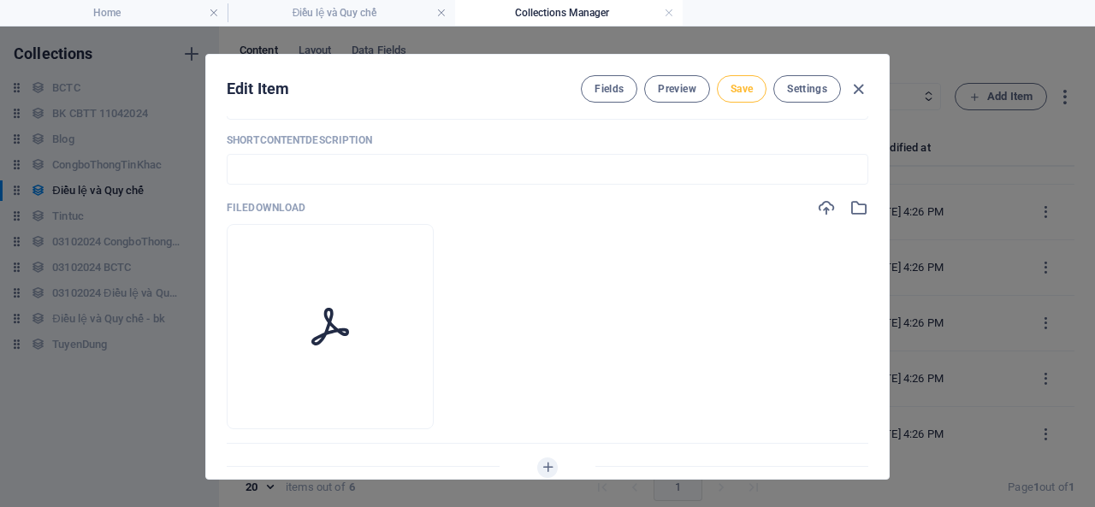
click at [736, 91] on span "Save" at bounding box center [742, 89] width 22 height 14
click at [737, 86] on span "Save" at bounding box center [742, 89] width 22 height 14
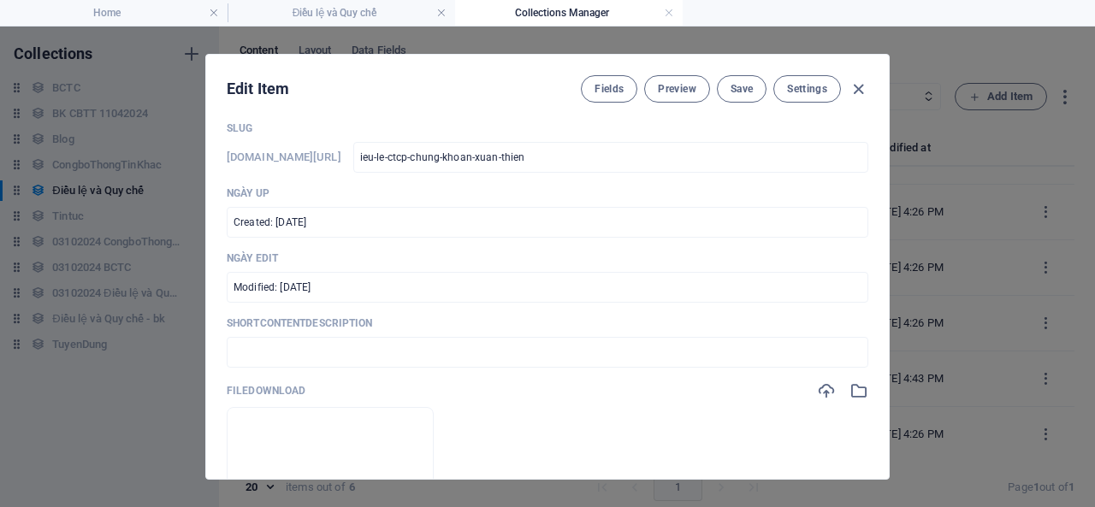
scroll to position [0, 0]
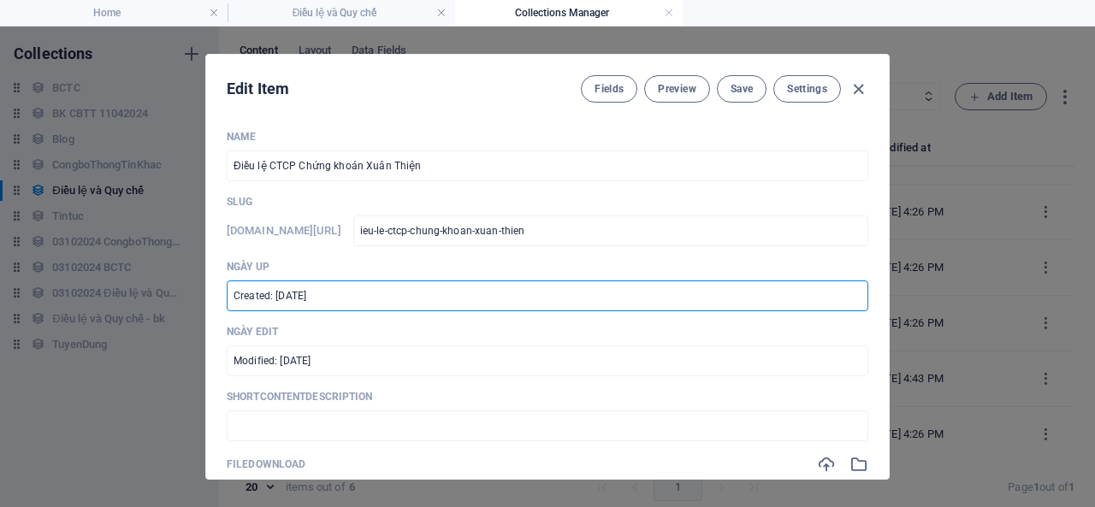
click at [287, 293] on input "Created: [DATE]" at bounding box center [548, 296] width 642 height 31
type input "Created: [DATE]"
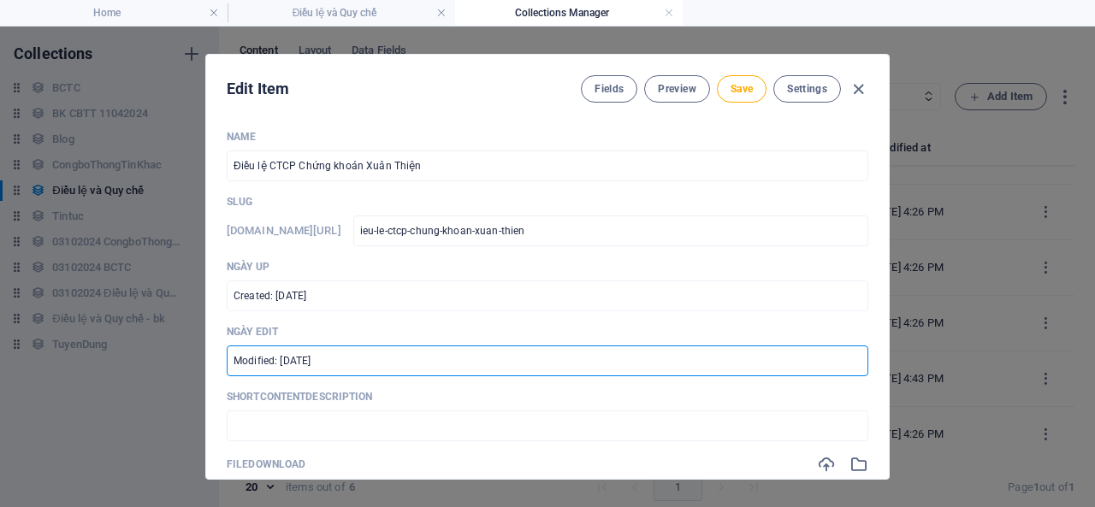
click at [286, 365] on input "Modified: [DATE]" at bounding box center [548, 361] width 642 height 31
click at [287, 365] on input "Modified: [DATE]" at bounding box center [548, 361] width 642 height 31
type input "Modified: [DATE]"
click at [734, 90] on span "Save" at bounding box center [742, 89] width 22 height 14
